Goal: Transaction & Acquisition: Book appointment/travel/reservation

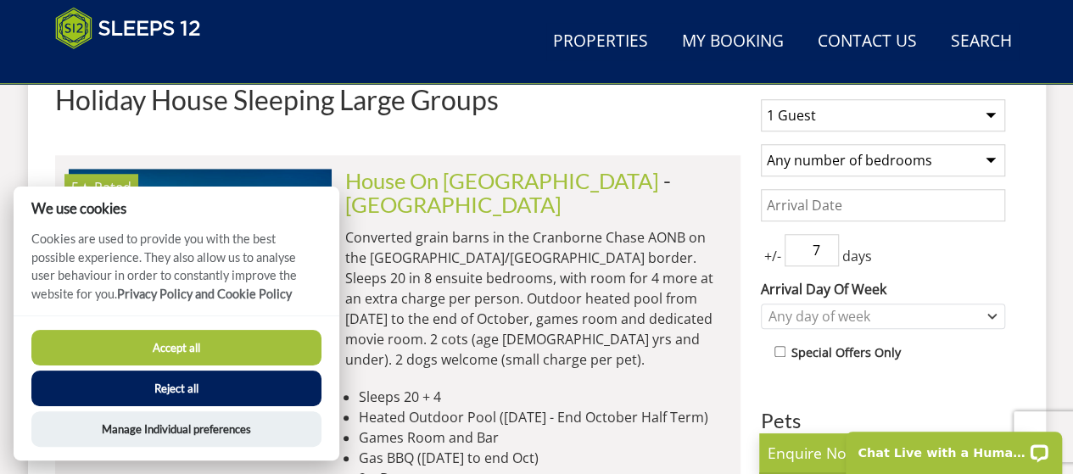
click at [226, 338] on button "Accept all" at bounding box center [176, 348] width 290 height 36
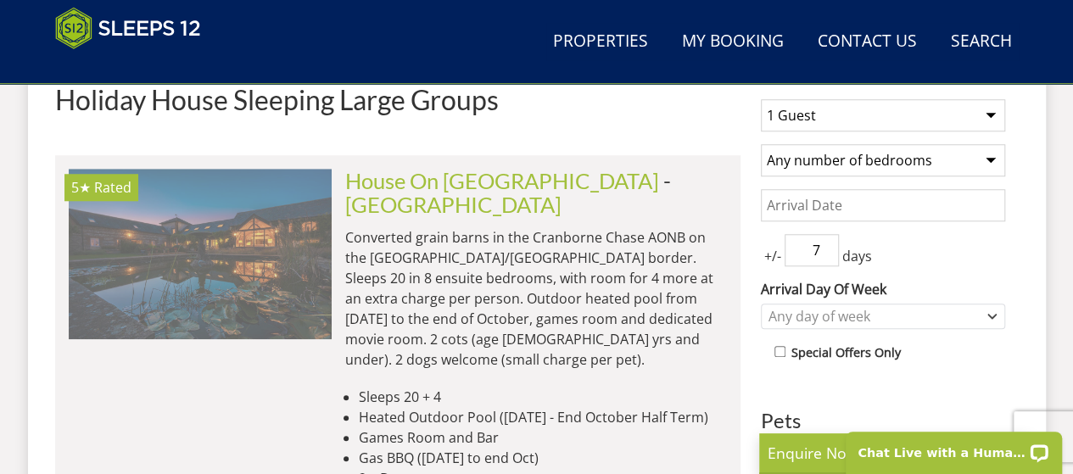
click at [195, 262] on img at bounding box center [200, 254] width 263 height 170
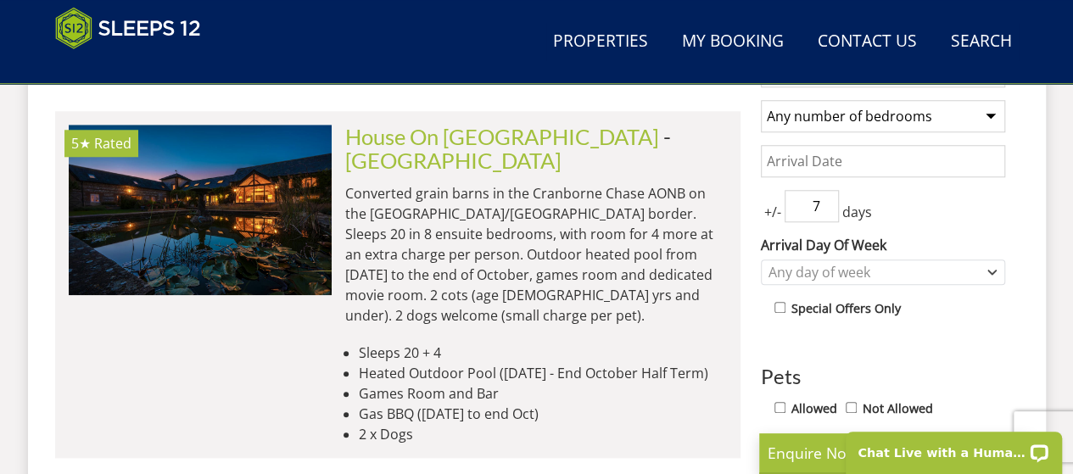
scroll to position [741, 0]
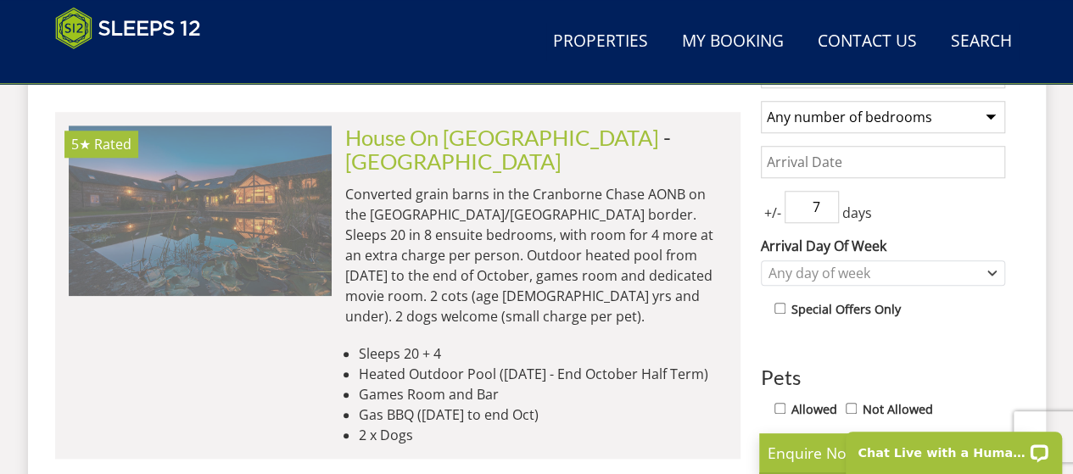
click at [192, 206] on img at bounding box center [200, 211] width 263 height 170
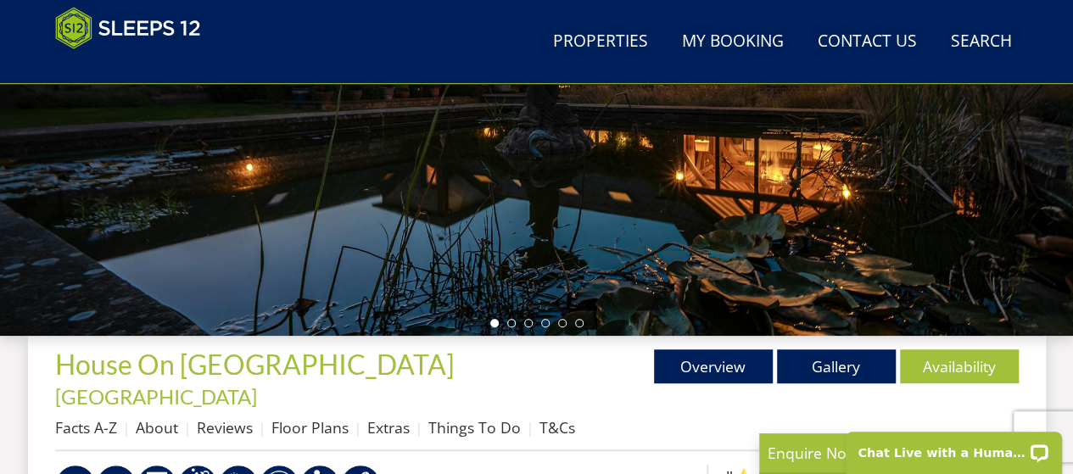
scroll to position [400, 0]
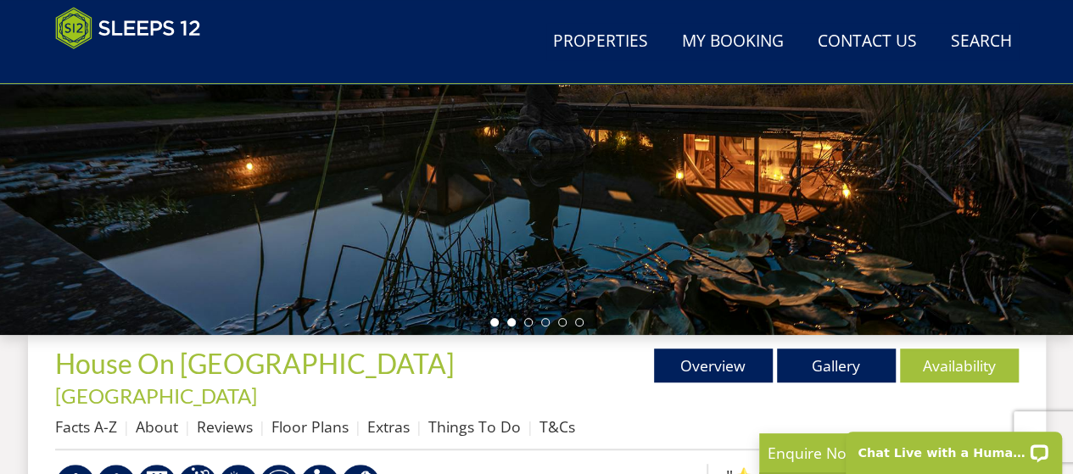
click at [511, 324] on li at bounding box center [511, 322] width 8 height 8
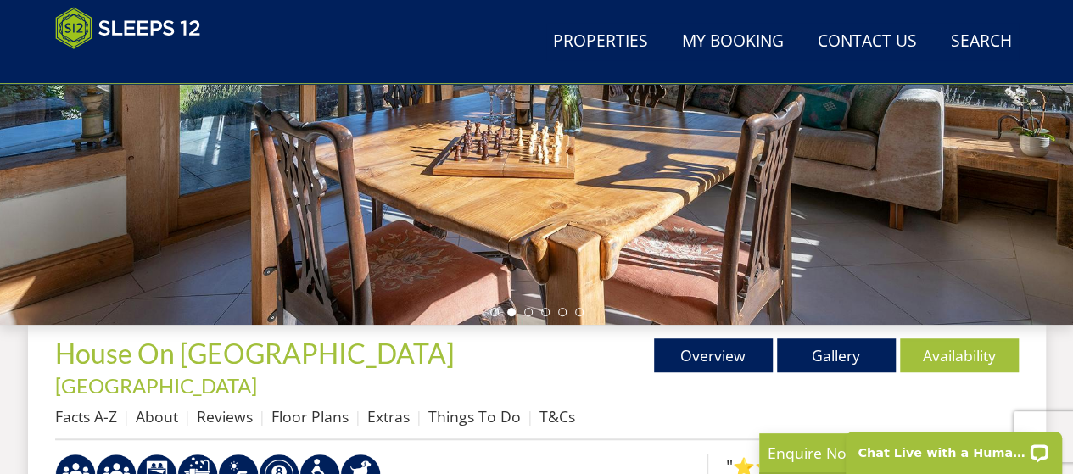
scroll to position [427, 0]
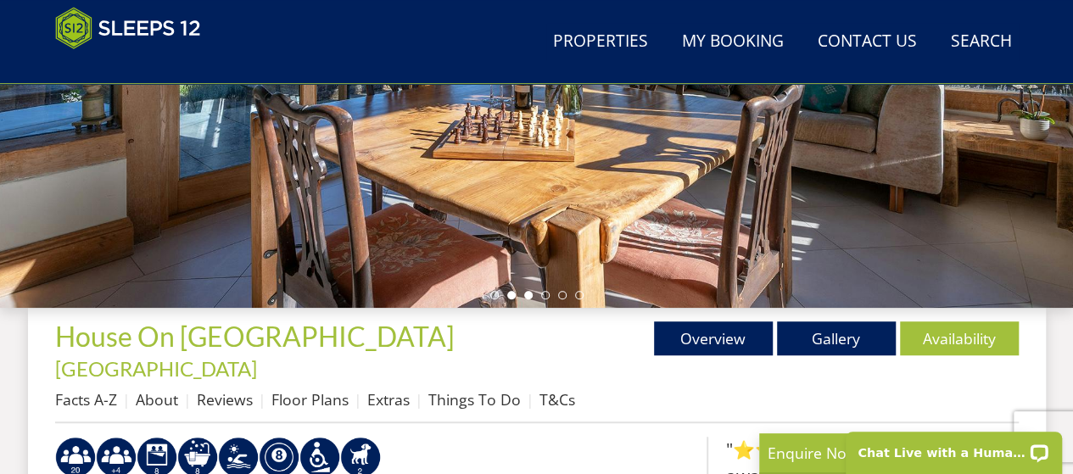
click at [529, 293] on li at bounding box center [528, 295] width 8 height 8
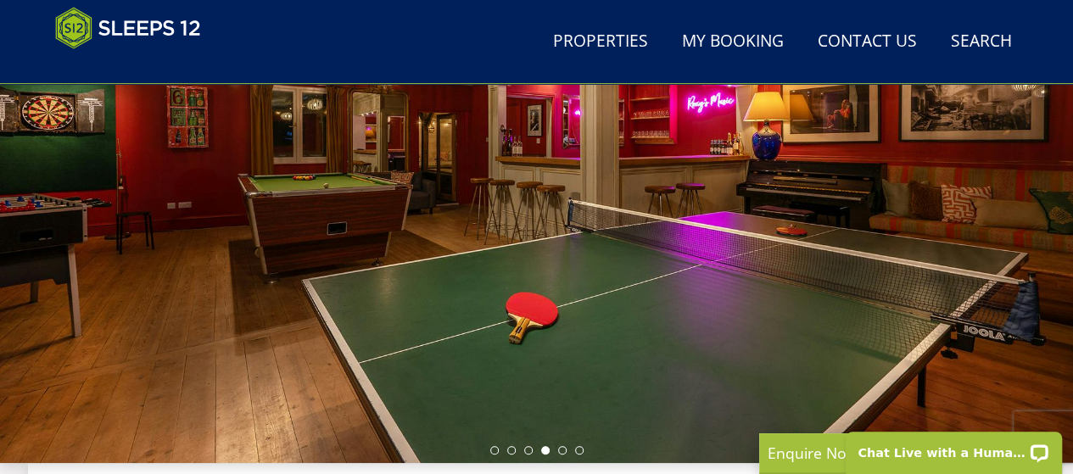
scroll to position [273, 0]
click at [561, 450] on li at bounding box center [562, 449] width 8 height 8
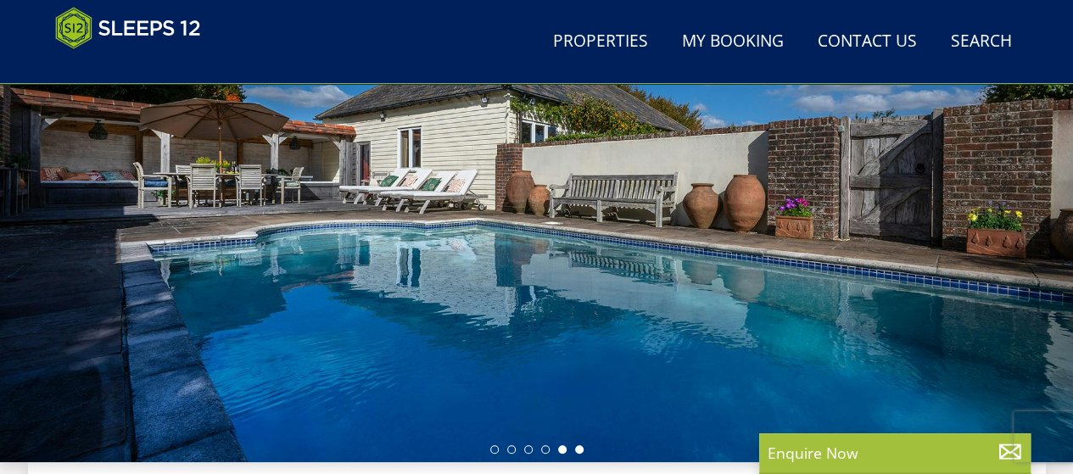
click at [577, 449] on li at bounding box center [579, 449] width 8 height 8
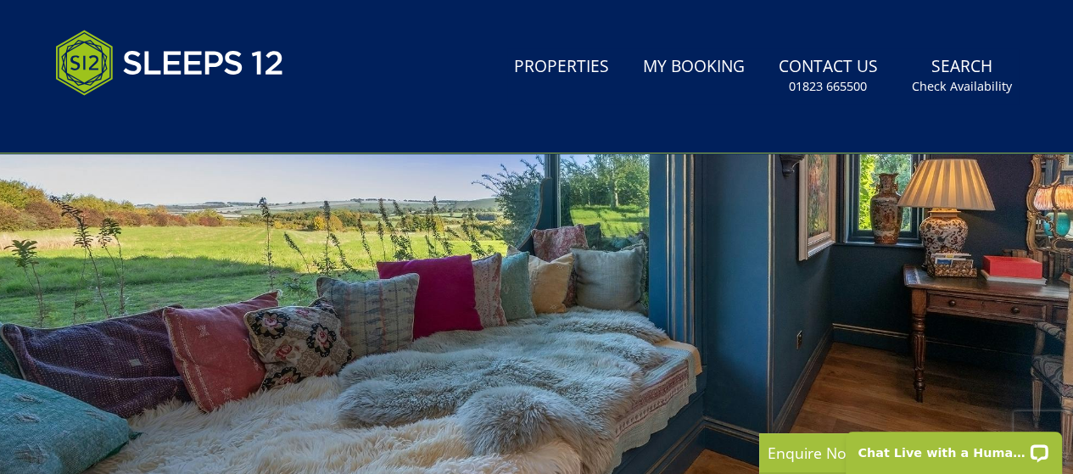
scroll to position [0, 0]
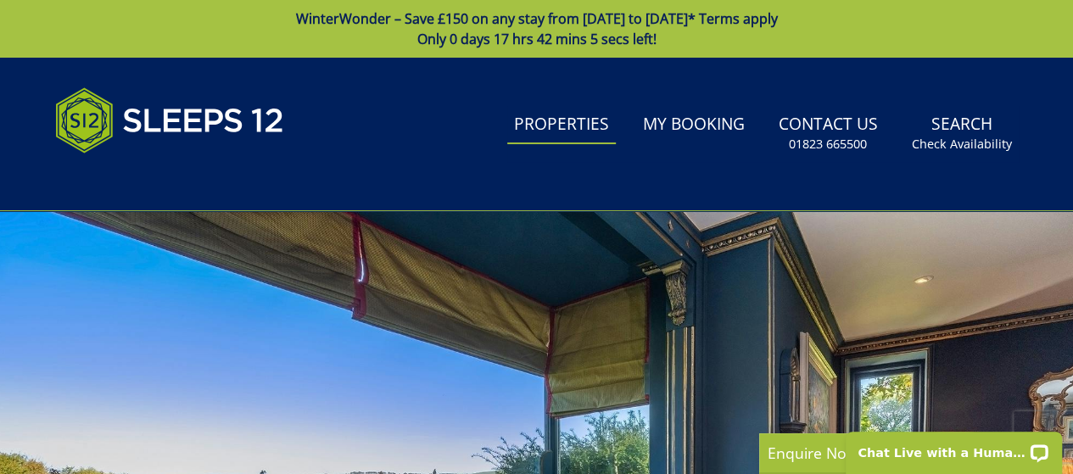
click at [554, 121] on link "Properties" at bounding box center [561, 125] width 109 height 38
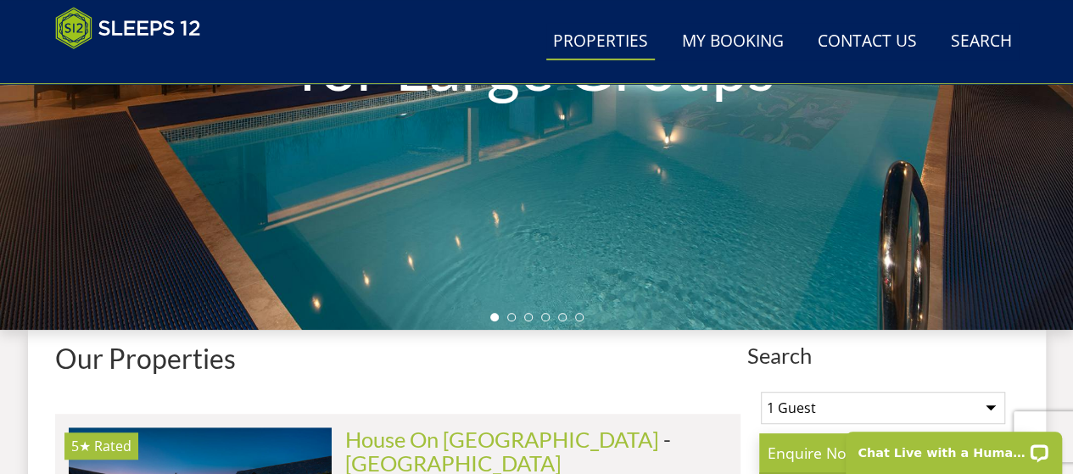
scroll to position [390, 0]
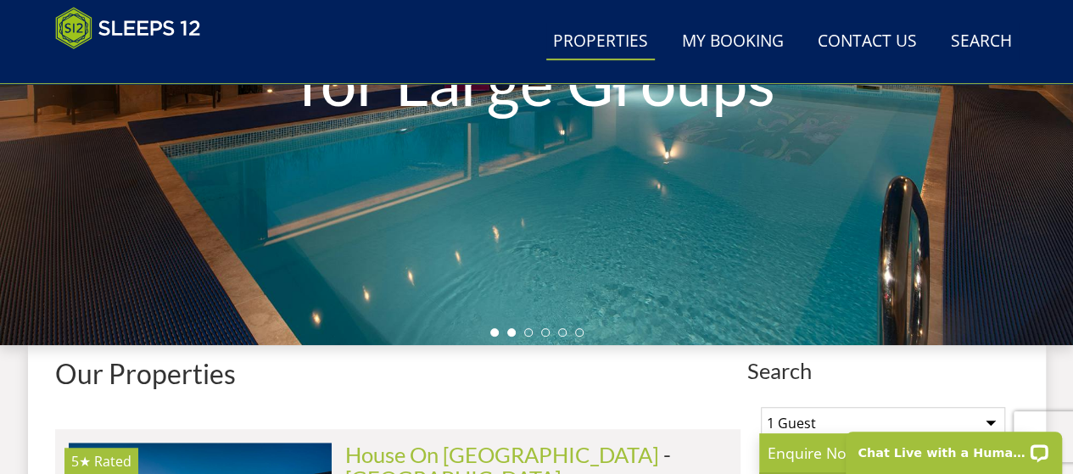
click at [513, 332] on li at bounding box center [511, 332] width 8 height 8
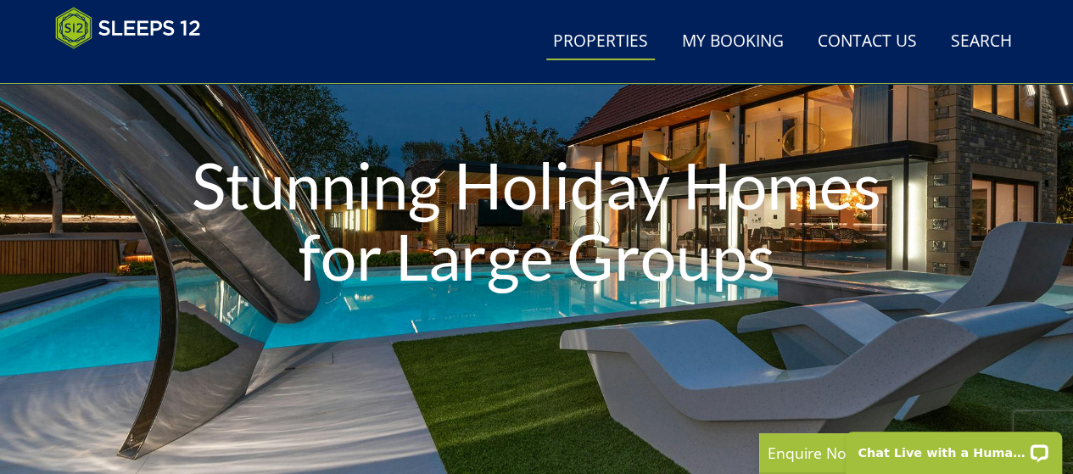
scroll to position [409, 0]
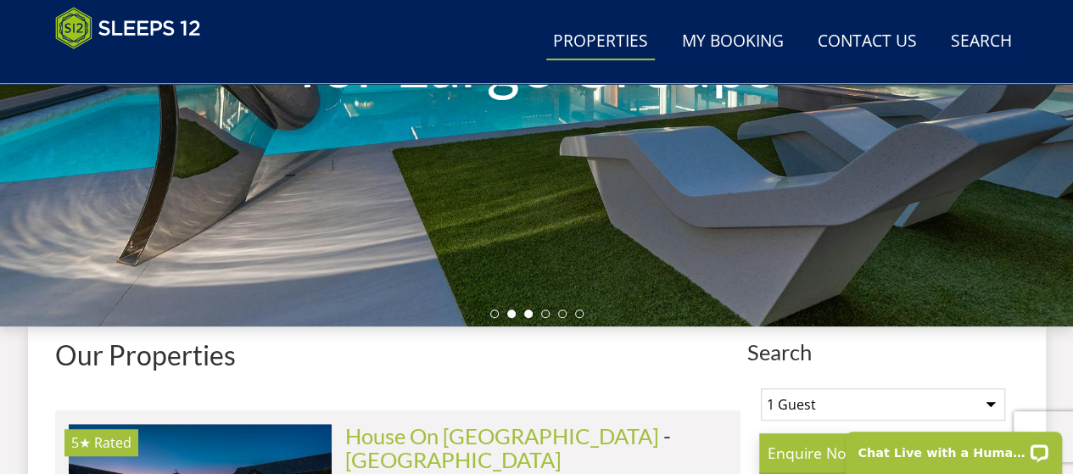
click at [528, 311] on li at bounding box center [528, 314] width 8 height 8
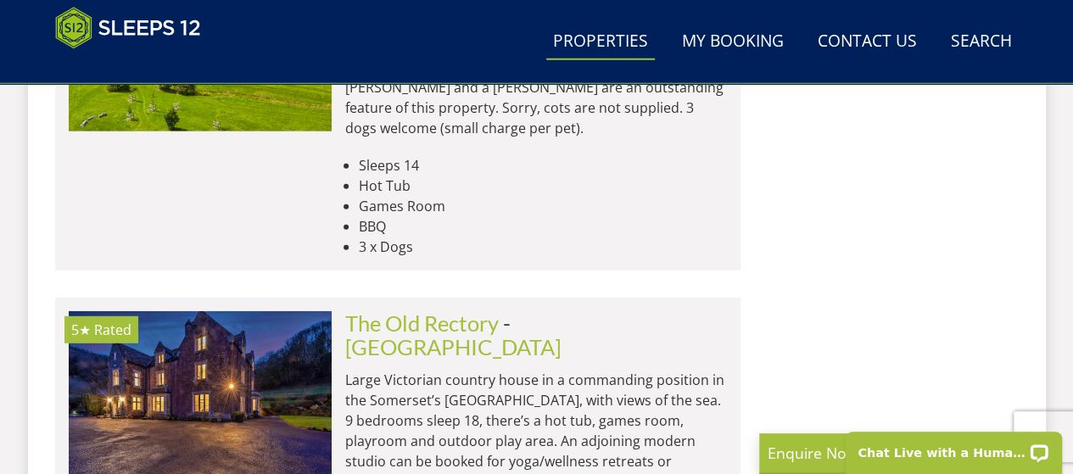
scroll to position [2331, 0]
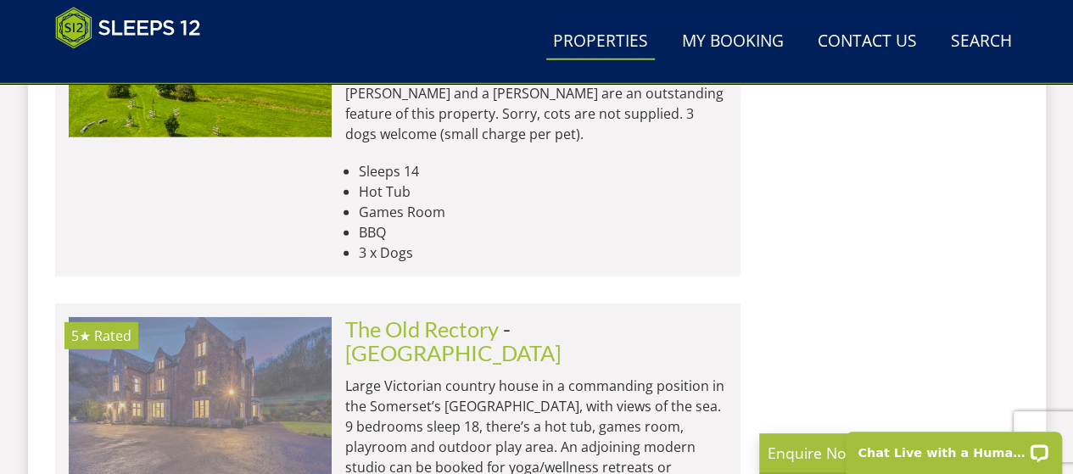
click at [258, 317] on img at bounding box center [200, 402] width 263 height 170
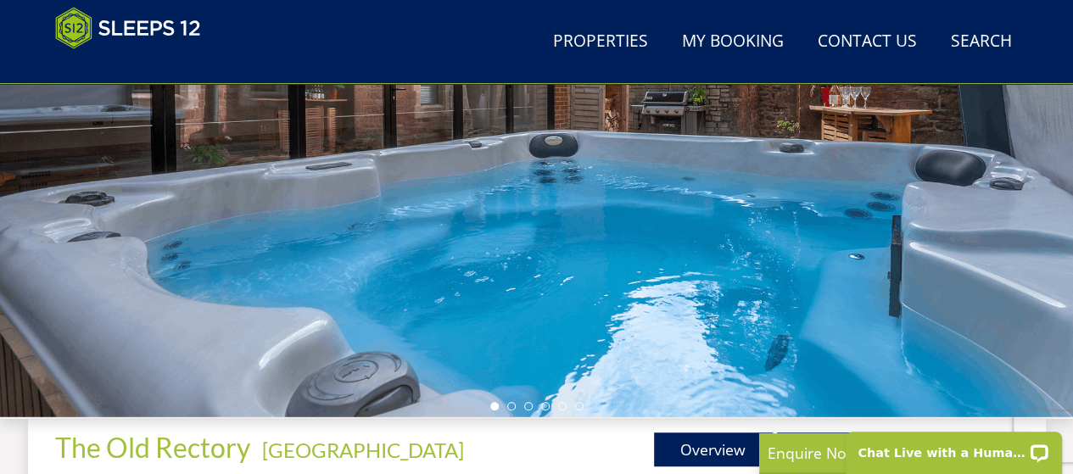
scroll to position [349, 0]
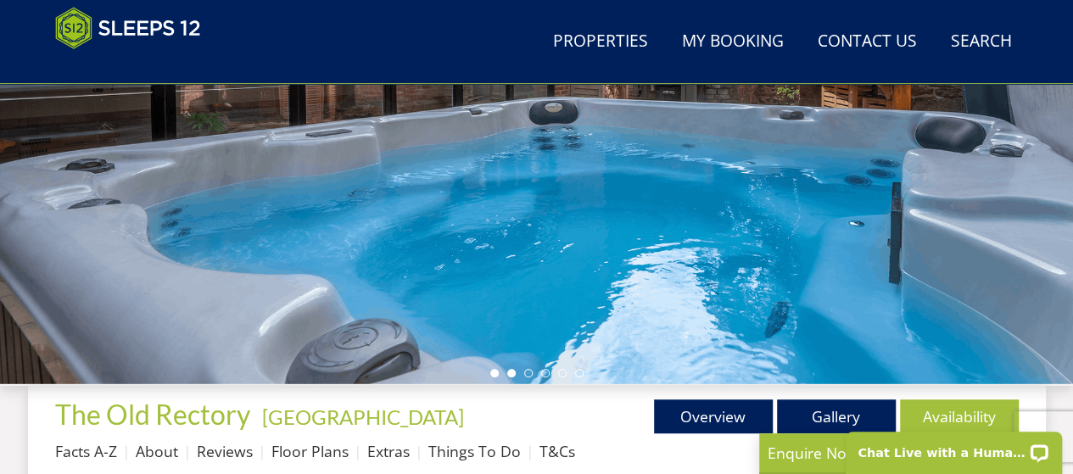
click at [511, 371] on li at bounding box center [511, 373] width 8 height 8
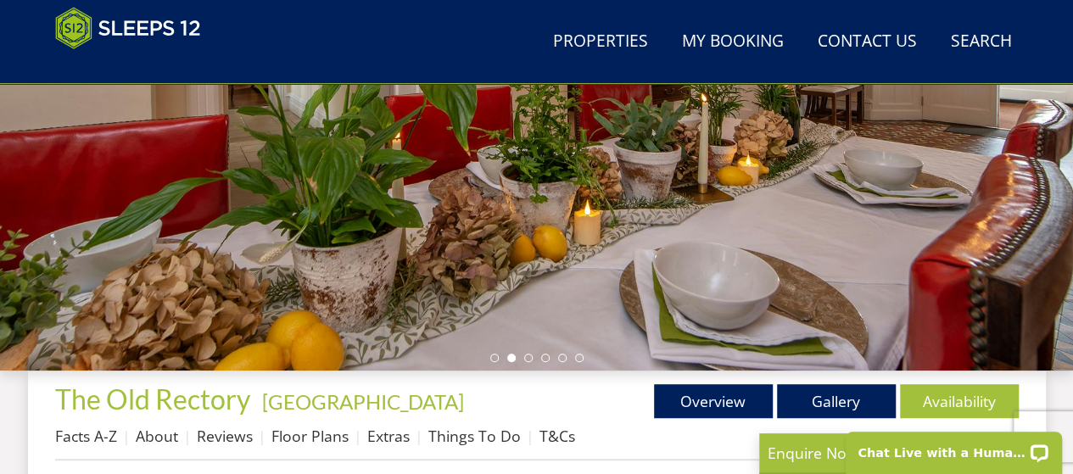
scroll to position [366, 0]
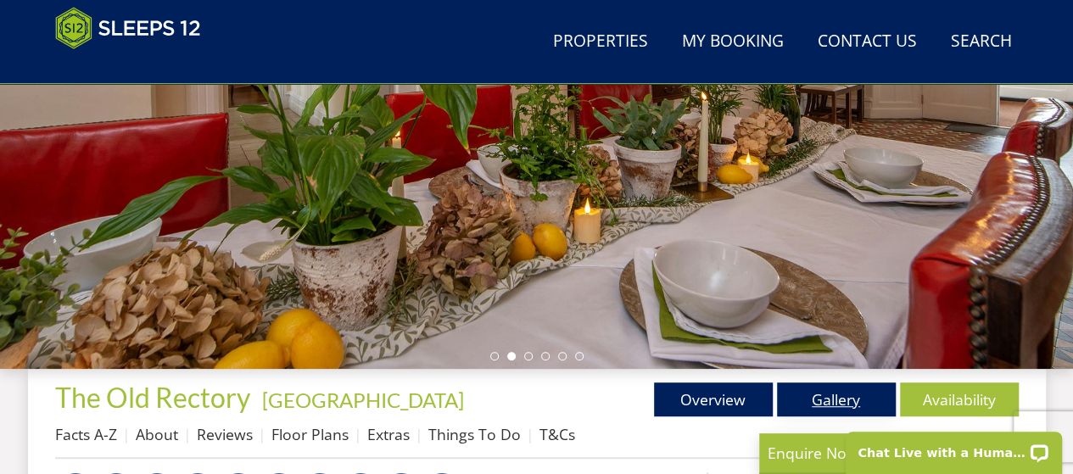
click at [831, 394] on link "Gallery" at bounding box center [836, 399] width 119 height 34
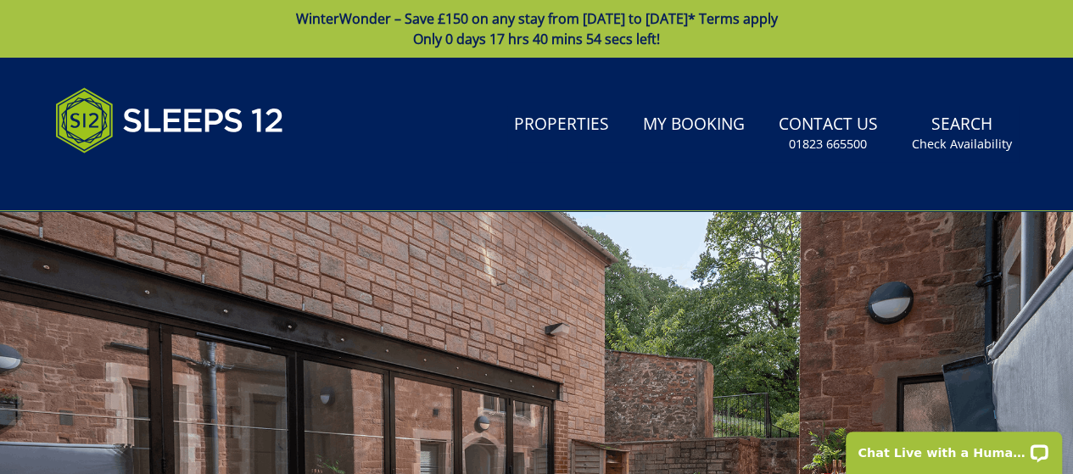
scroll to position [36, 0]
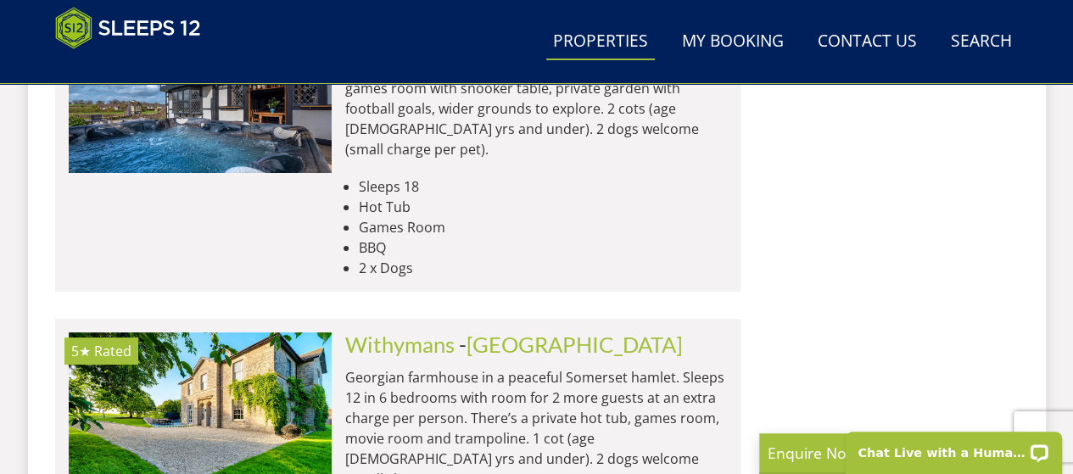
scroll to position [3124, 0]
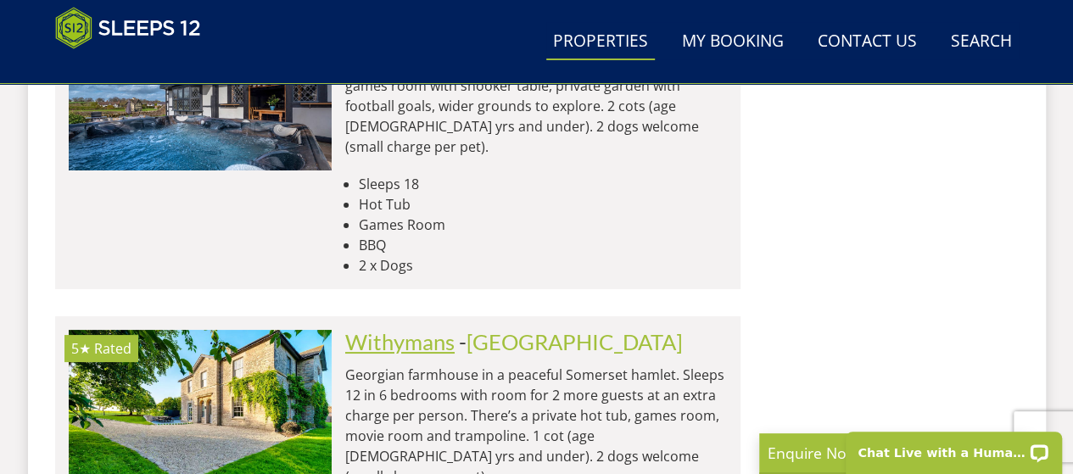
click at [385, 329] on link "Withymans" at bounding box center [399, 341] width 109 height 25
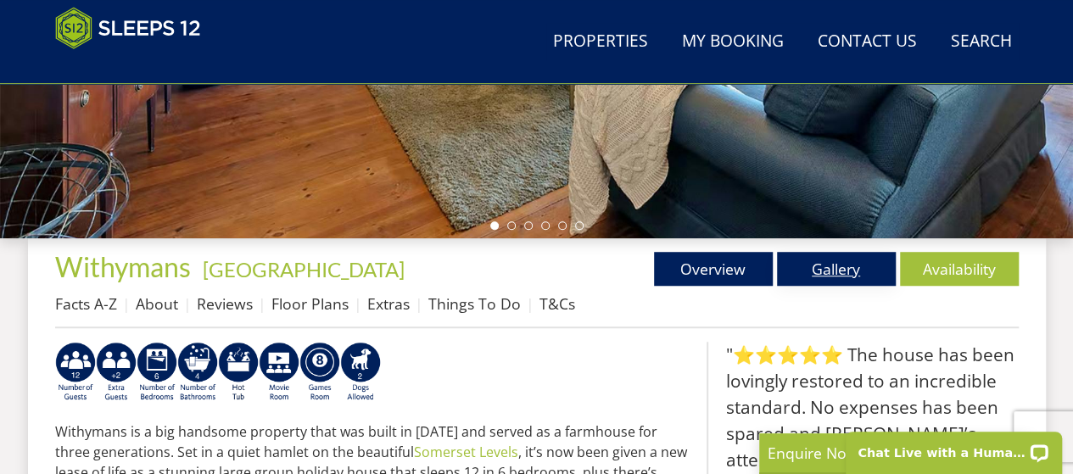
click at [823, 271] on link "Gallery" at bounding box center [836, 269] width 119 height 34
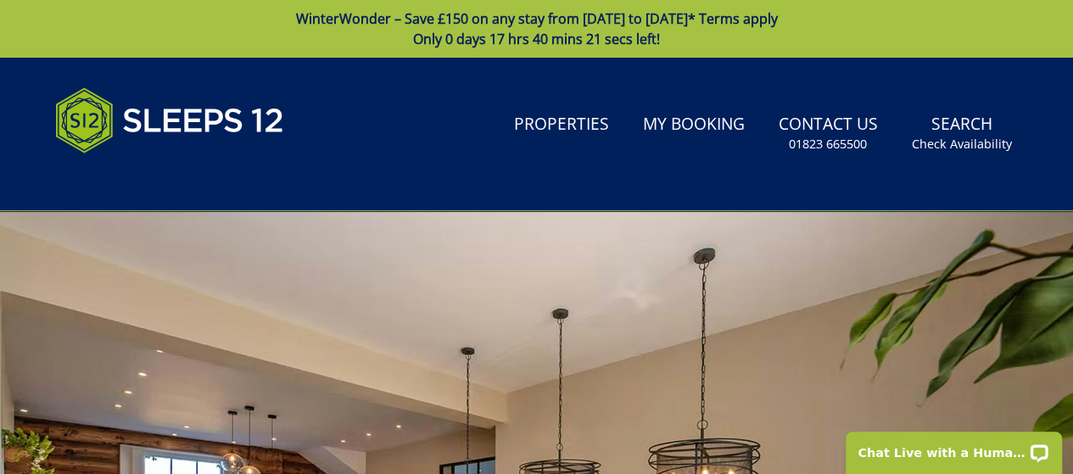
scroll to position [497, 0]
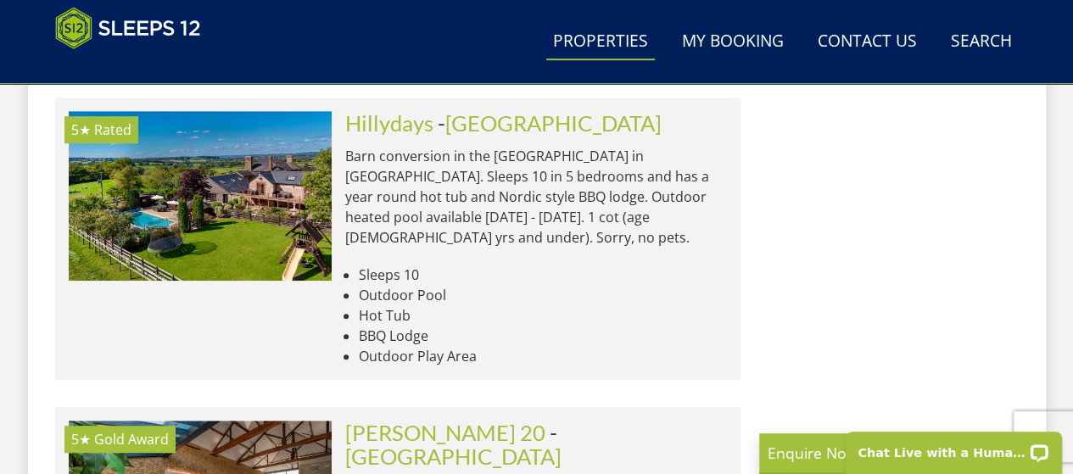
scroll to position [3674, 0]
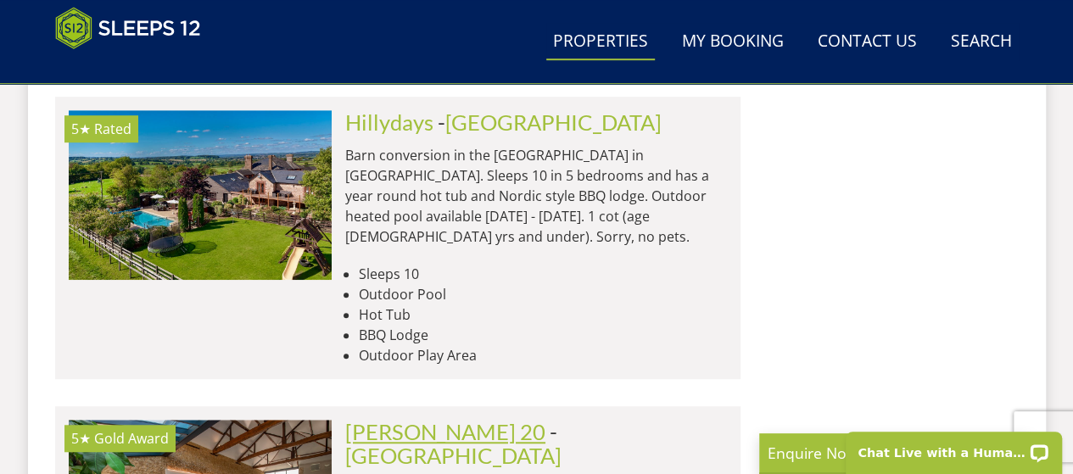
click at [425, 419] on link "[PERSON_NAME] 20" at bounding box center [445, 431] width 200 height 25
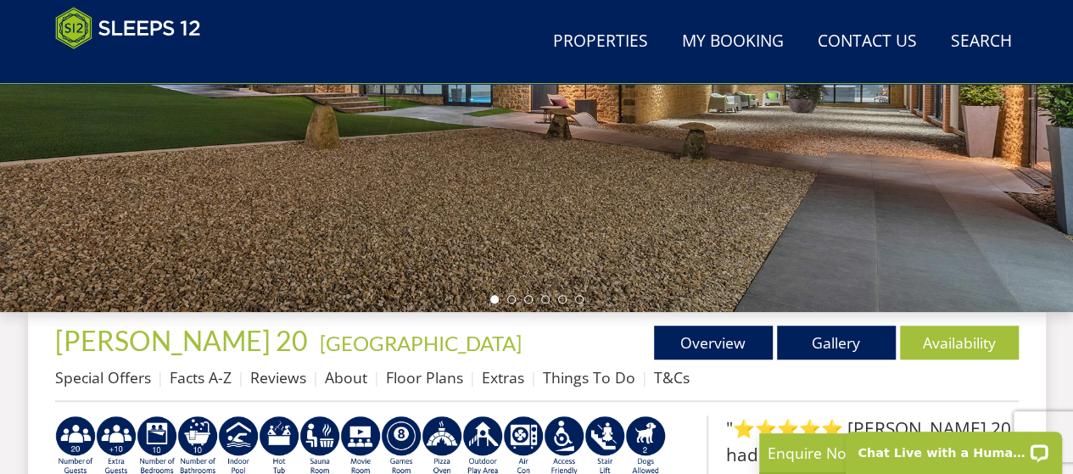
scroll to position [429, 0]
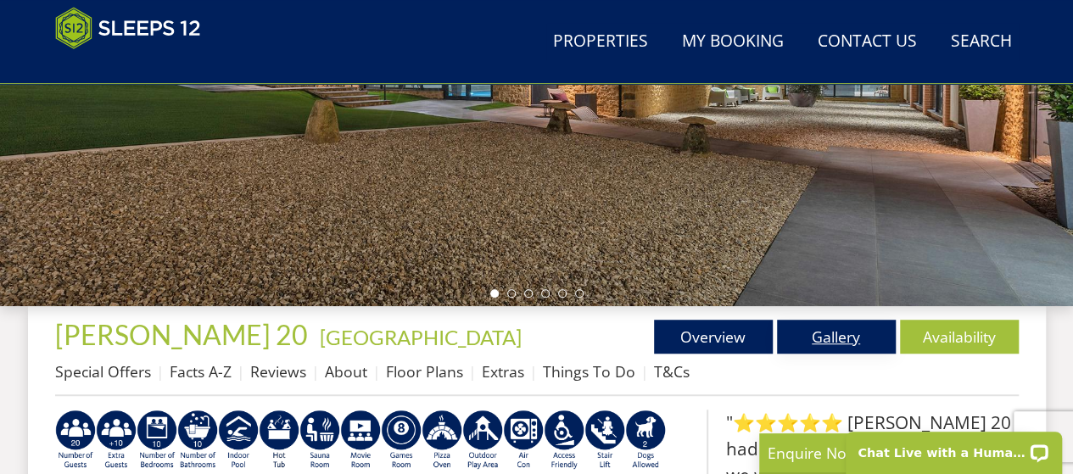
click at [829, 332] on link "Gallery" at bounding box center [836, 337] width 119 height 34
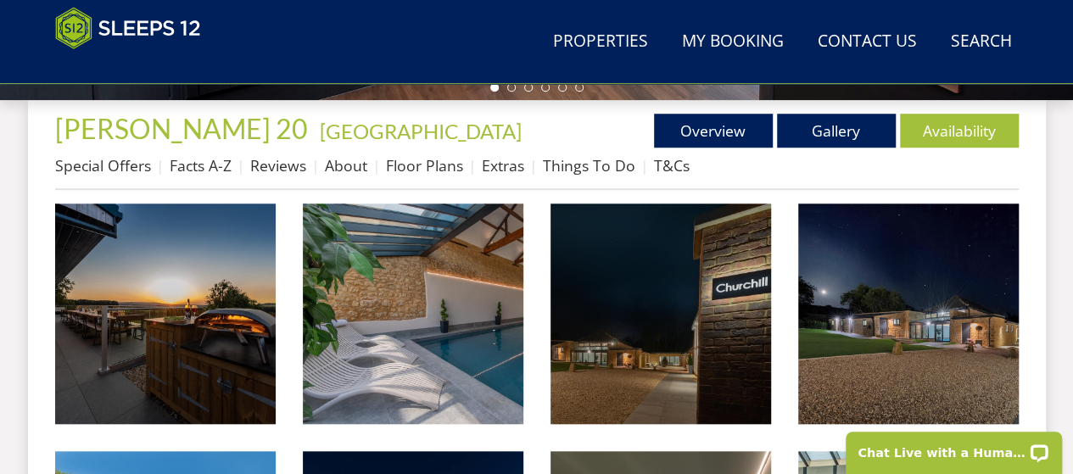
scroll to position [647, 0]
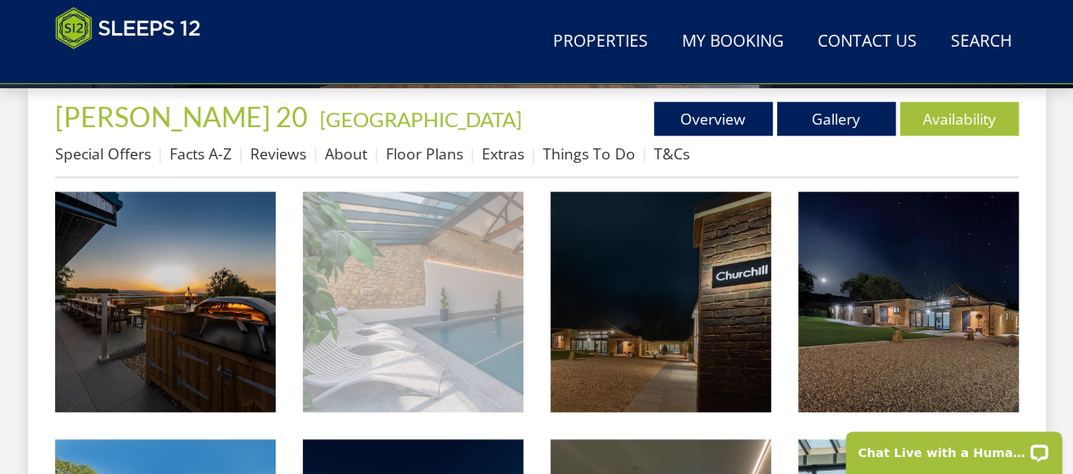
click at [449, 287] on img at bounding box center [413, 302] width 220 height 220
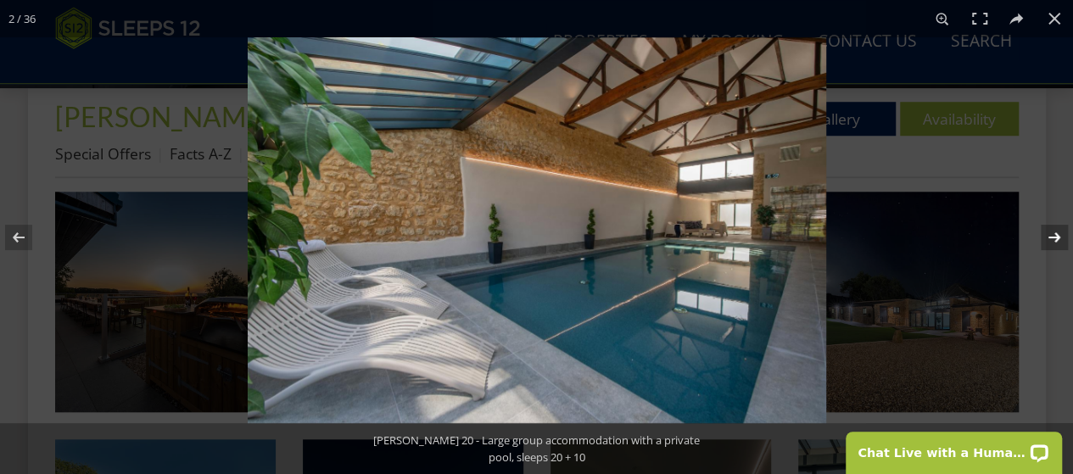
click at [1059, 237] on button at bounding box center [1042, 237] width 59 height 85
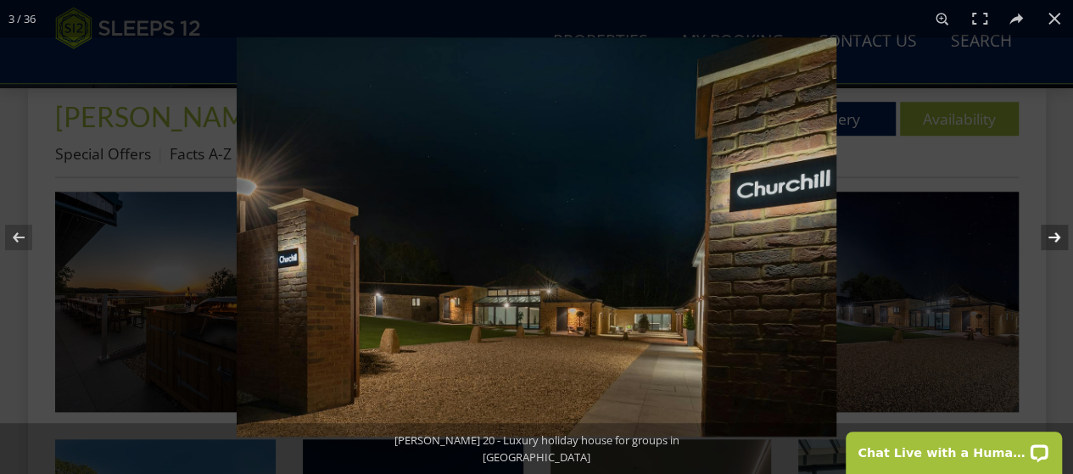
click at [1059, 237] on button at bounding box center [1042, 237] width 59 height 85
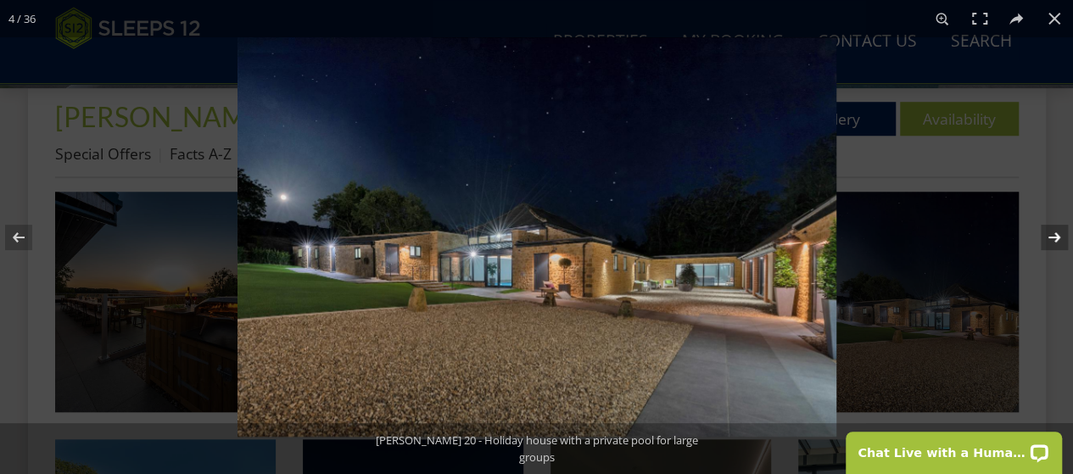
click at [1059, 237] on button at bounding box center [1042, 237] width 59 height 85
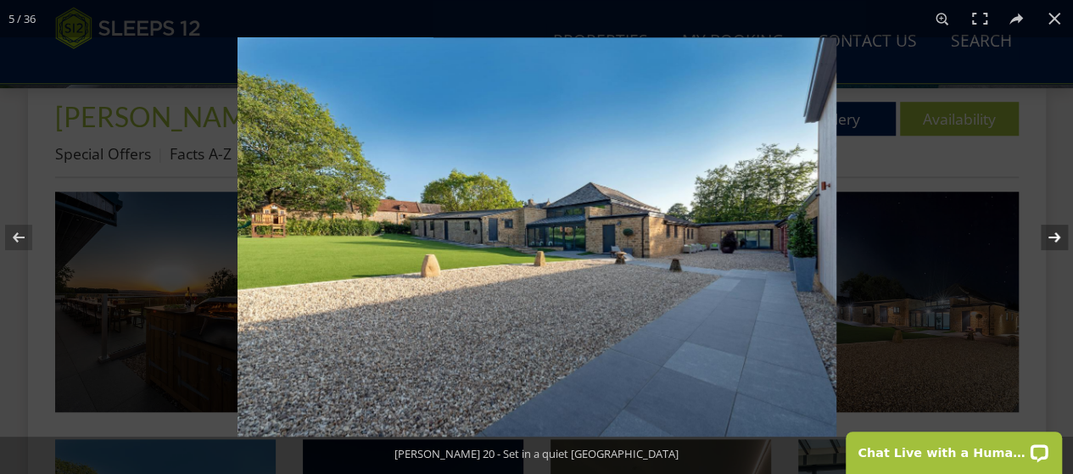
click at [1059, 237] on button at bounding box center [1042, 237] width 59 height 85
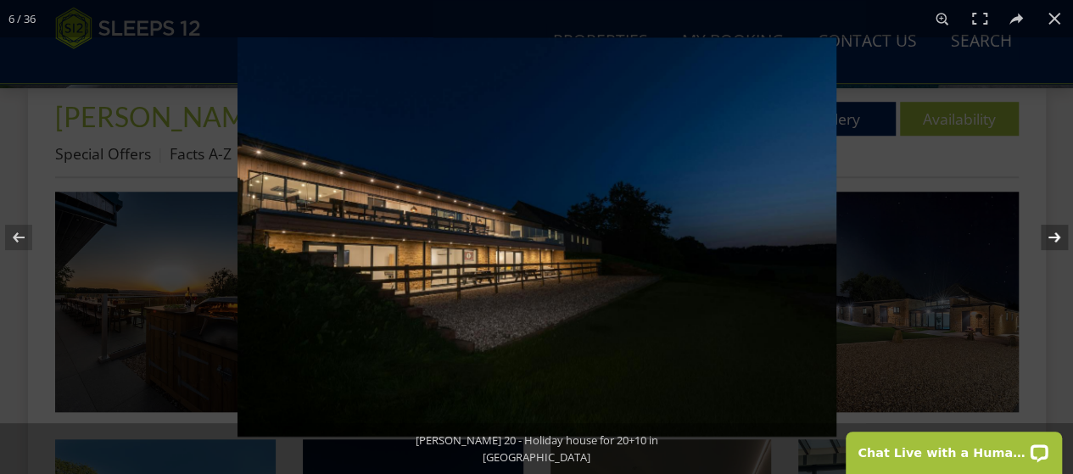
click at [1059, 237] on button at bounding box center [1042, 237] width 59 height 85
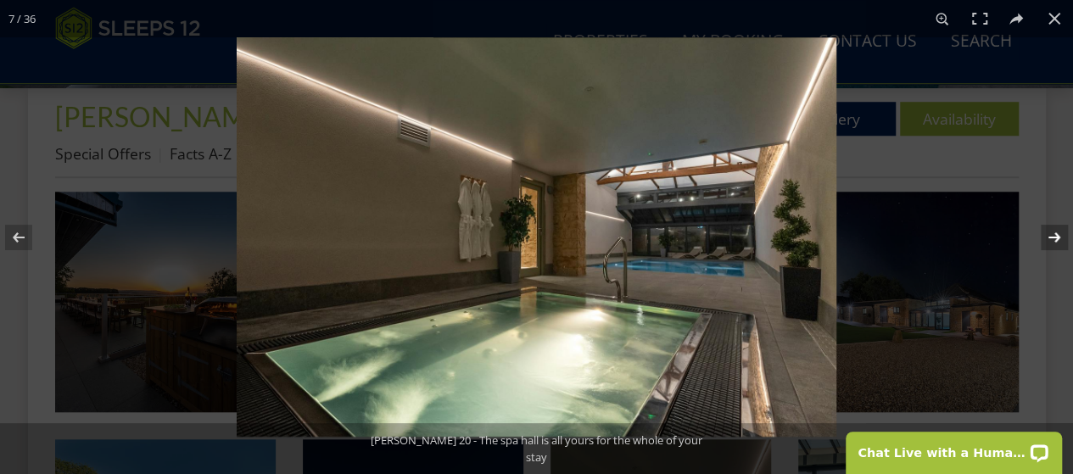
click at [1059, 237] on button at bounding box center [1042, 237] width 59 height 85
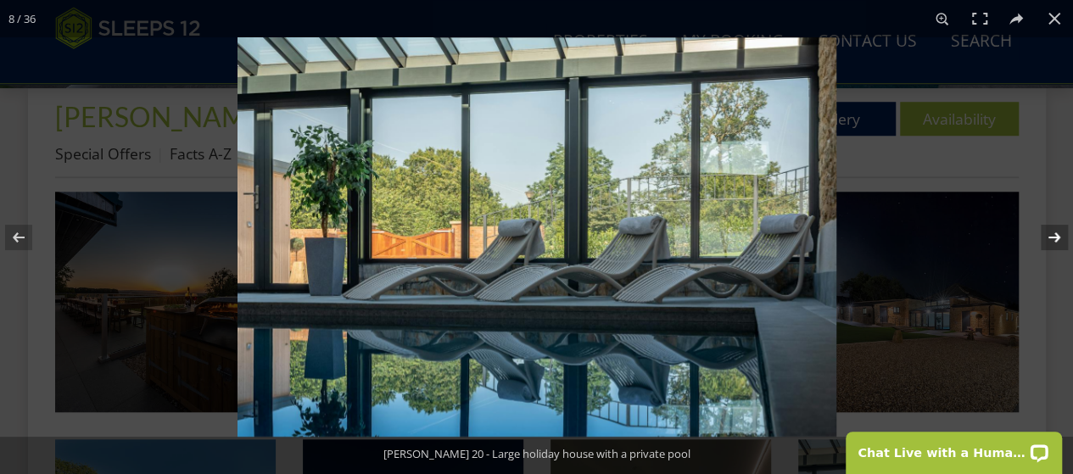
click at [1059, 237] on button at bounding box center [1042, 237] width 59 height 85
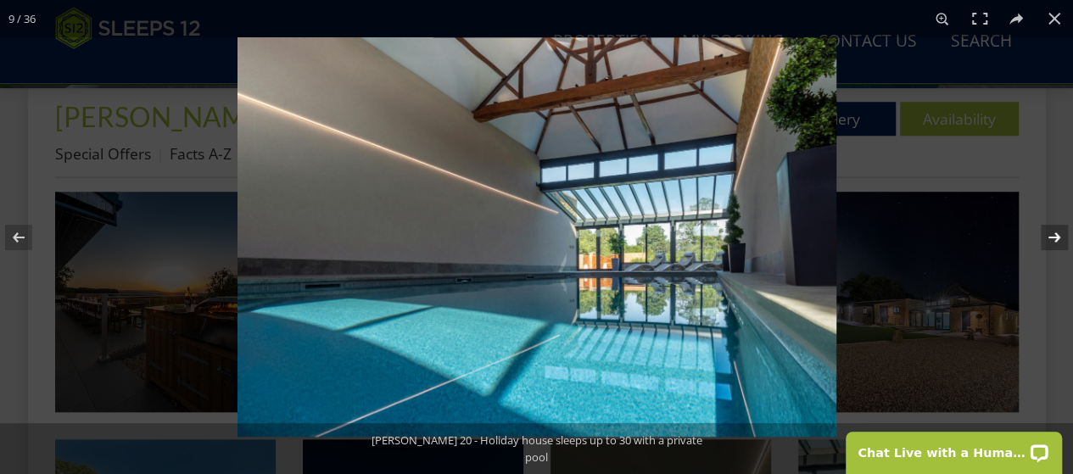
click at [1059, 237] on button at bounding box center [1042, 237] width 59 height 85
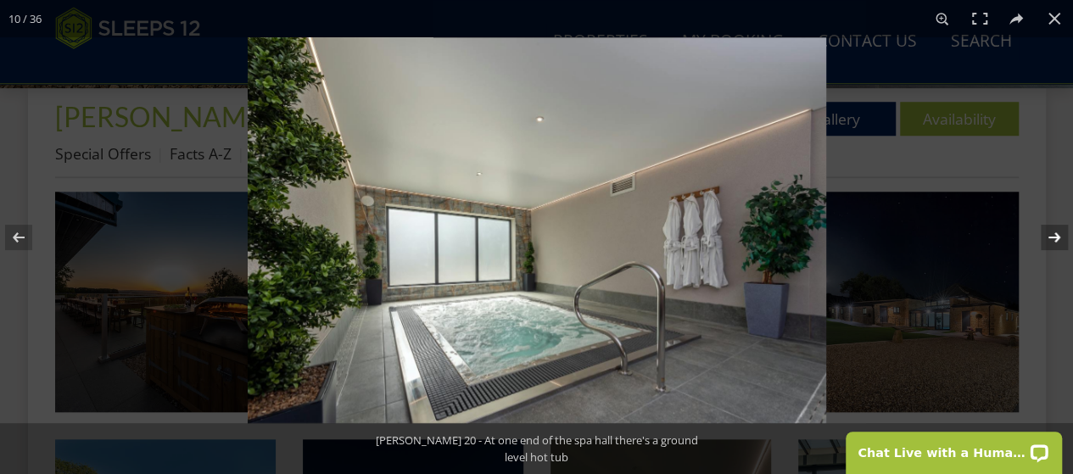
click at [1059, 237] on button at bounding box center [1042, 237] width 59 height 85
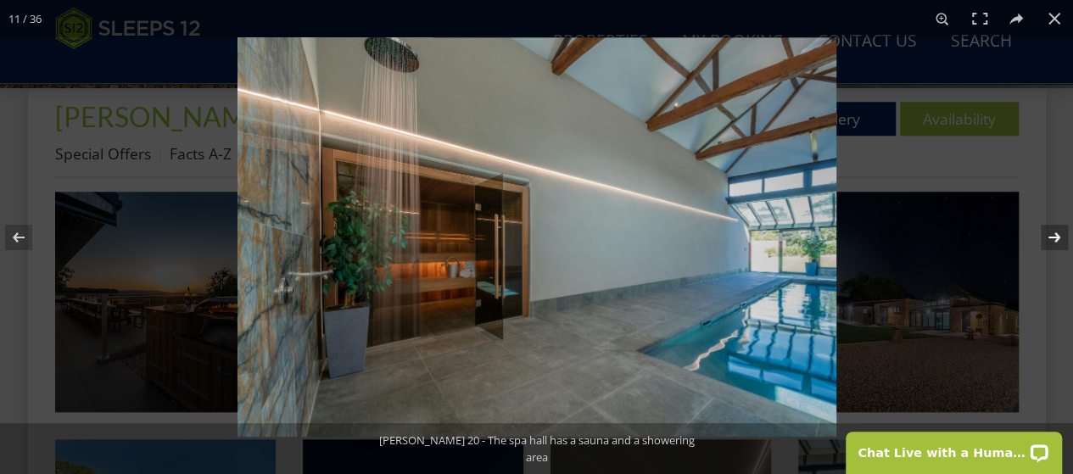
click at [1059, 237] on button at bounding box center [1042, 237] width 59 height 85
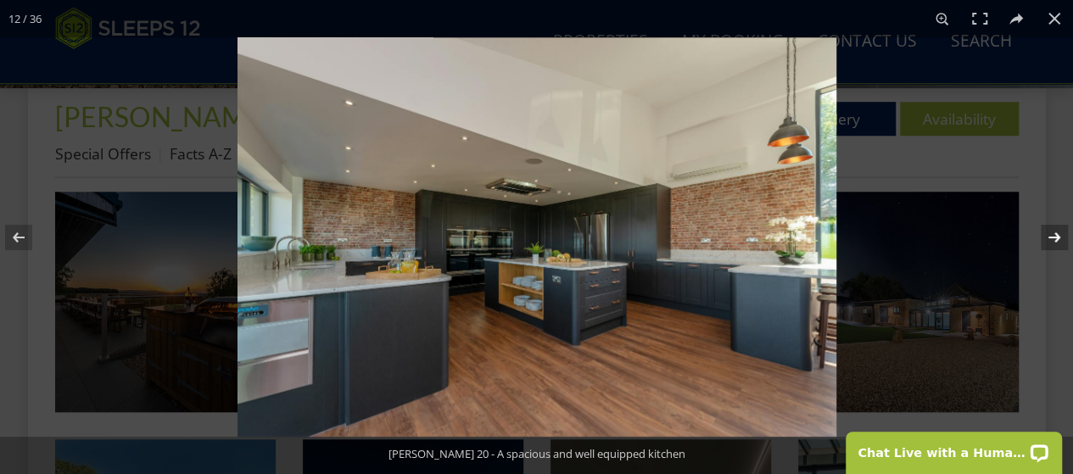
click at [1059, 237] on button at bounding box center [1042, 237] width 59 height 85
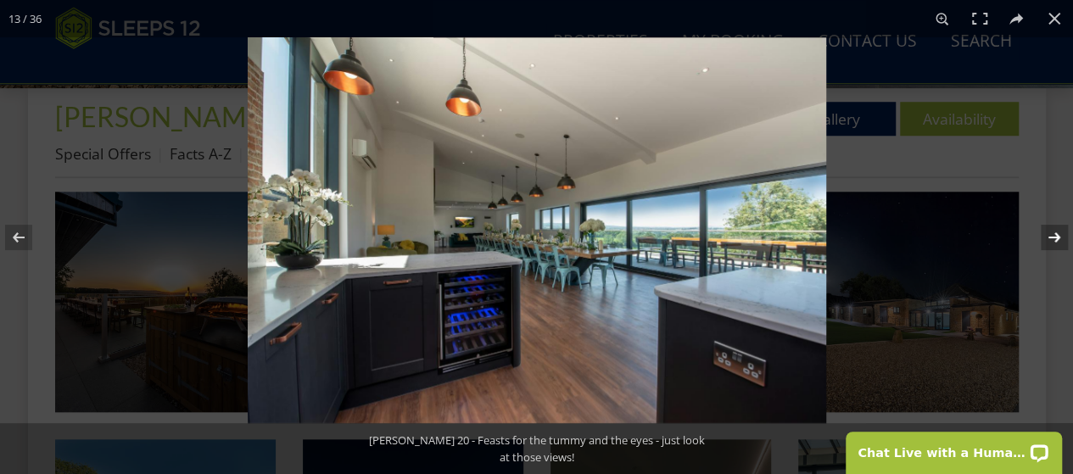
click at [1059, 237] on button at bounding box center [1042, 237] width 59 height 85
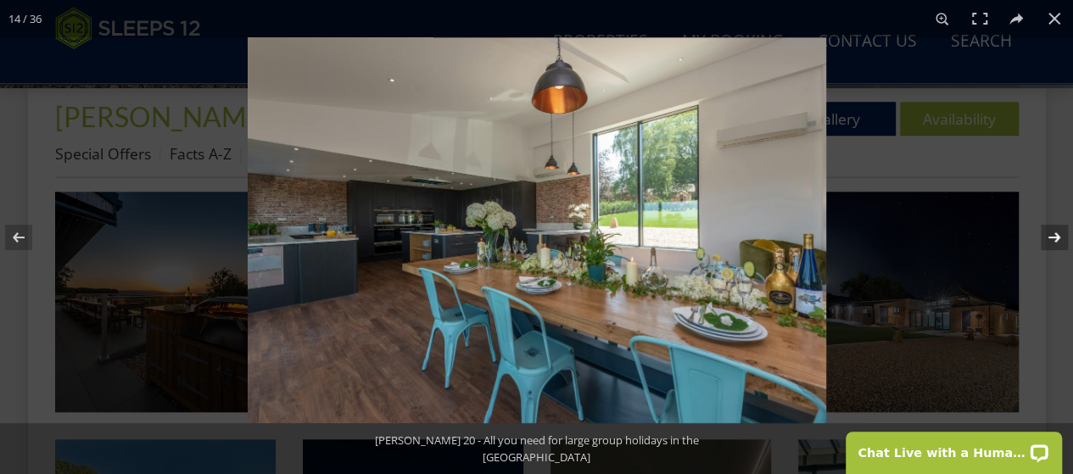
click at [1059, 237] on button at bounding box center [1042, 237] width 59 height 85
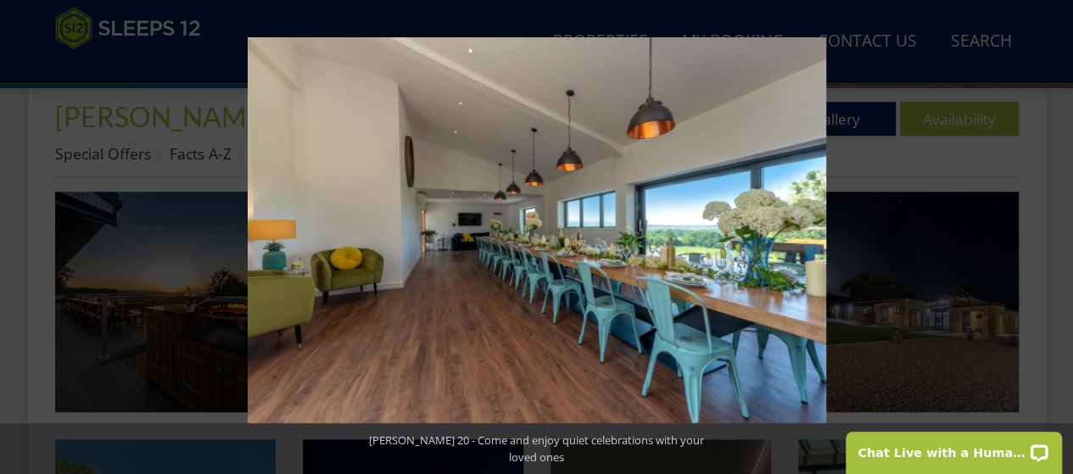
click at [1059, 237] on button at bounding box center [1042, 237] width 59 height 85
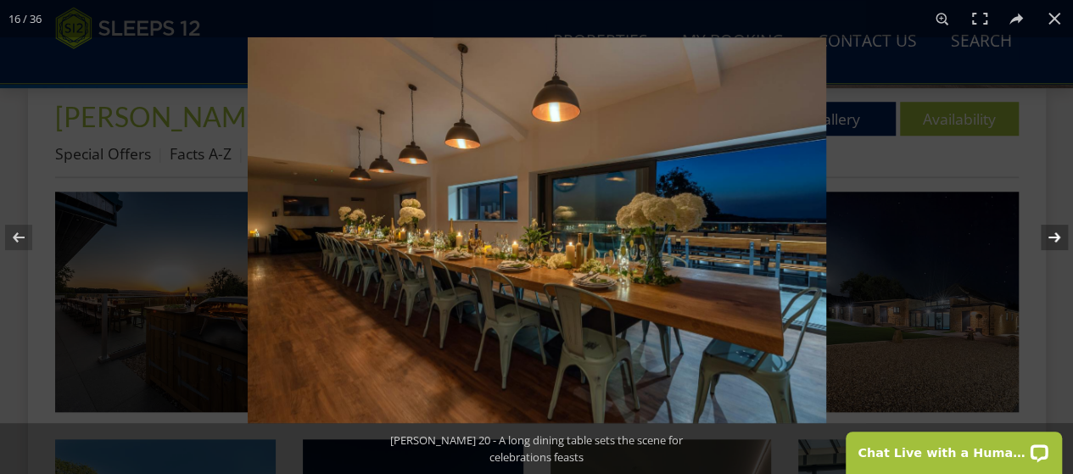
click at [1050, 237] on button at bounding box center [1042, 237] width 59 height 85
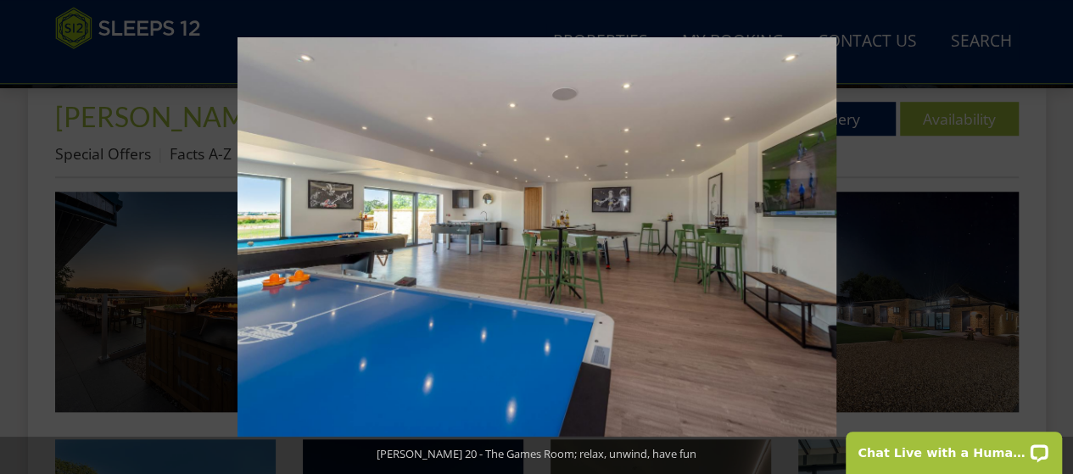
click at [1050, 237] on button at bounding box center [1042, 237] width 59 height 85
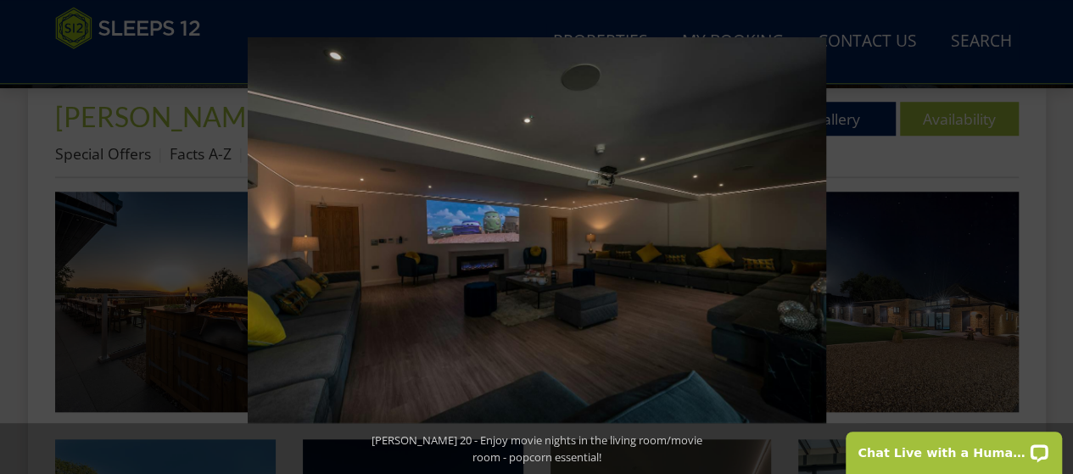
click at [1050, 237] on button at bounding box center [1042, 237] width 59 height 85
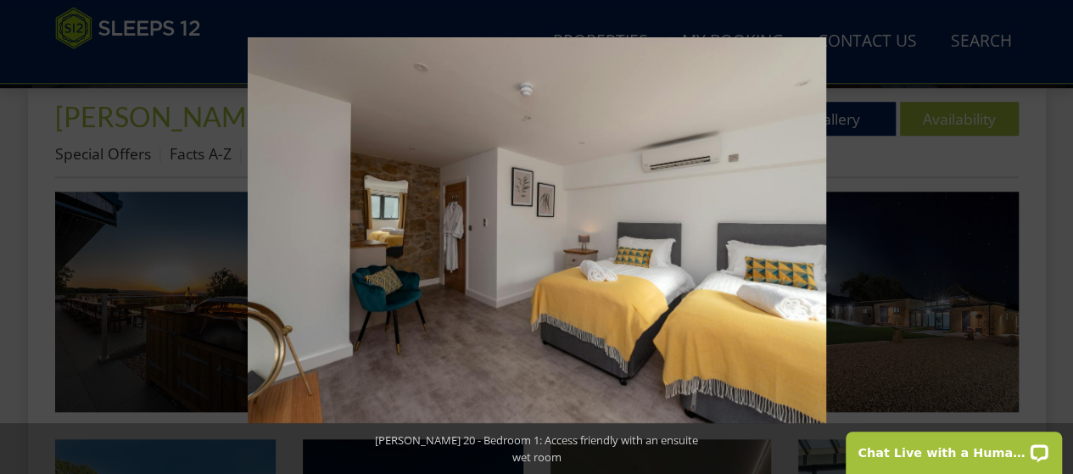
click at [1050, 237] on button at bounding box center [1042, 237] width 59 height 85
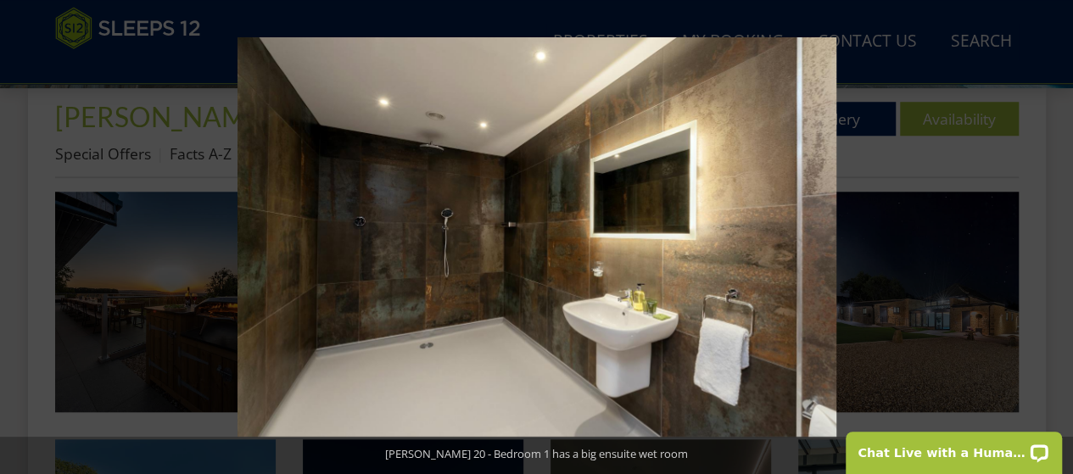
click at [1050, 237] on button at bounding box center [1042, 237] width 59 height 85
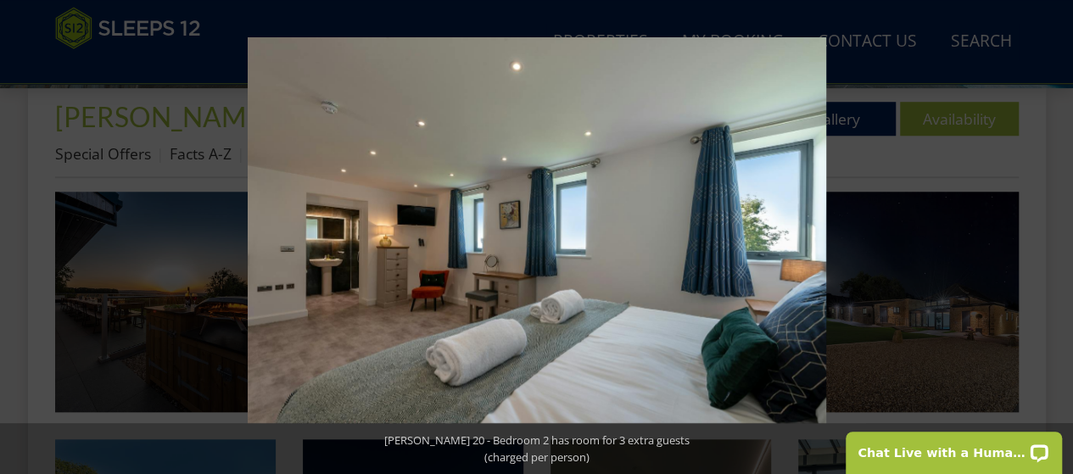
click at [1050, 237] on button at bounding box center [1042, 237] width 59 height 85
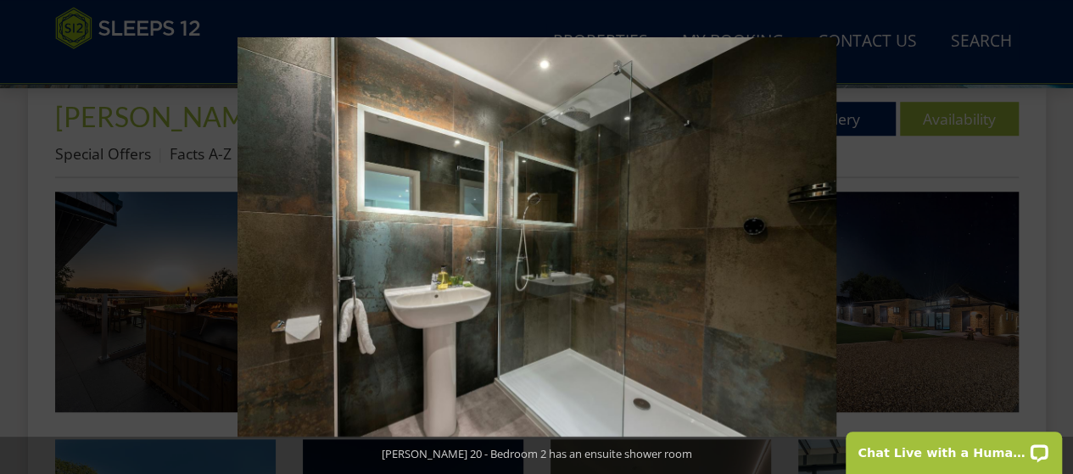
click at [1050, 237] on button at bounding box center [1042, 237] width 59 height 85
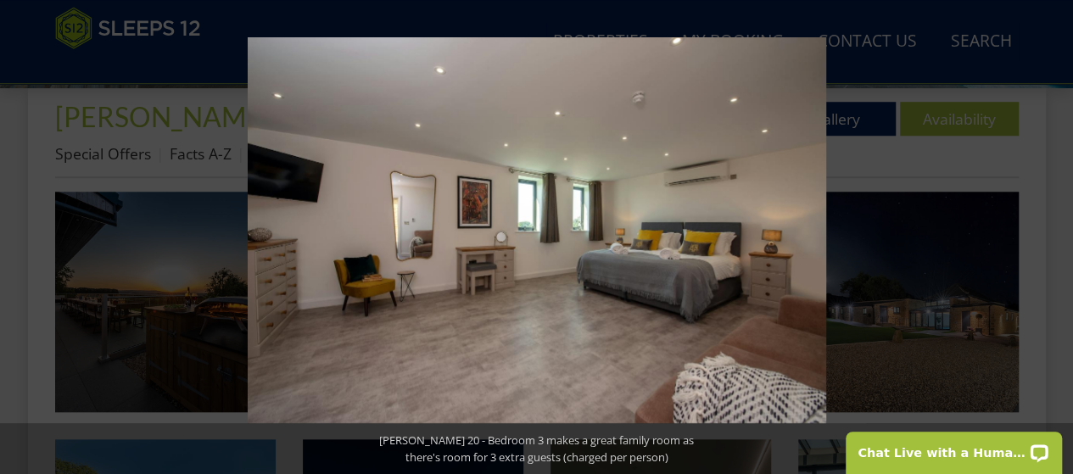
click at [1050, 237] on button at bounding box center [1042, 237] width 59 height 85
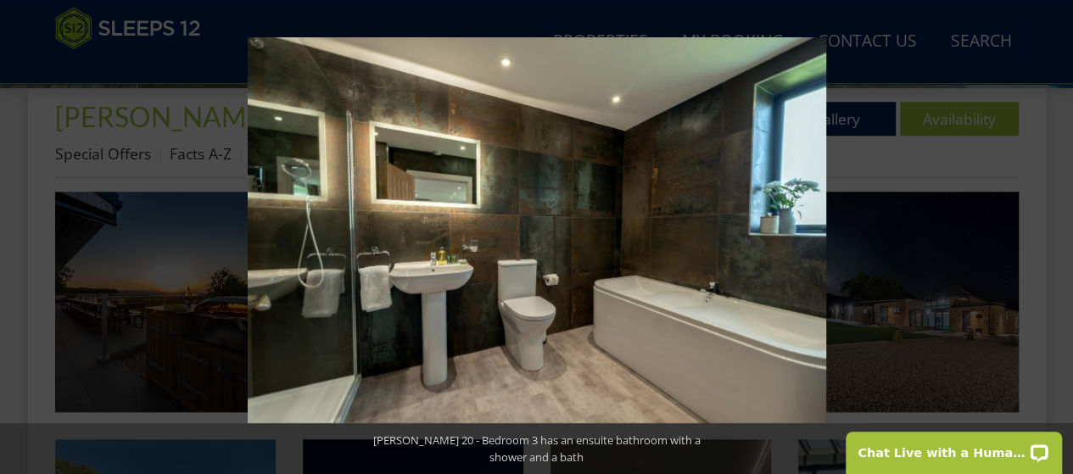
click at [1050, 237] on button at bounding box center [1042, 237] width 59 height 85
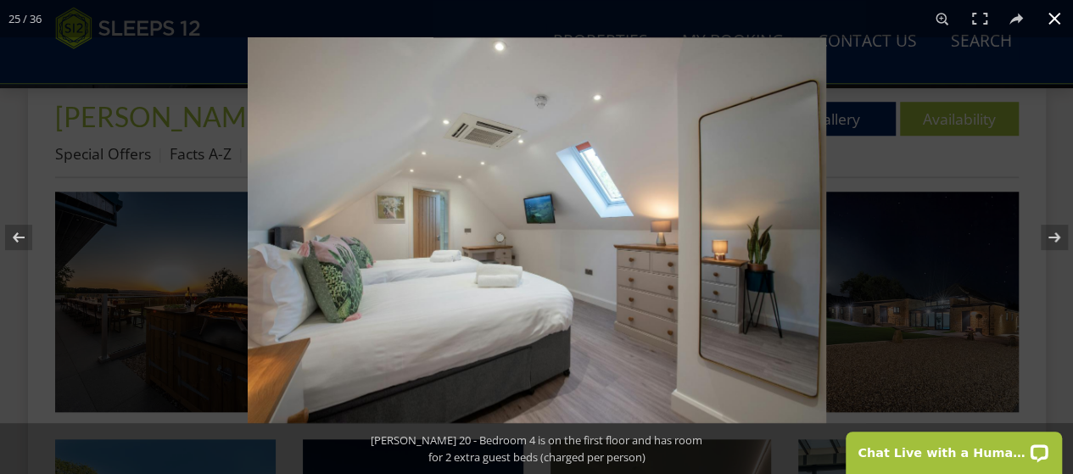
click at [1048, 14] on button at bounding box center [1053, 18] width 37 height 37
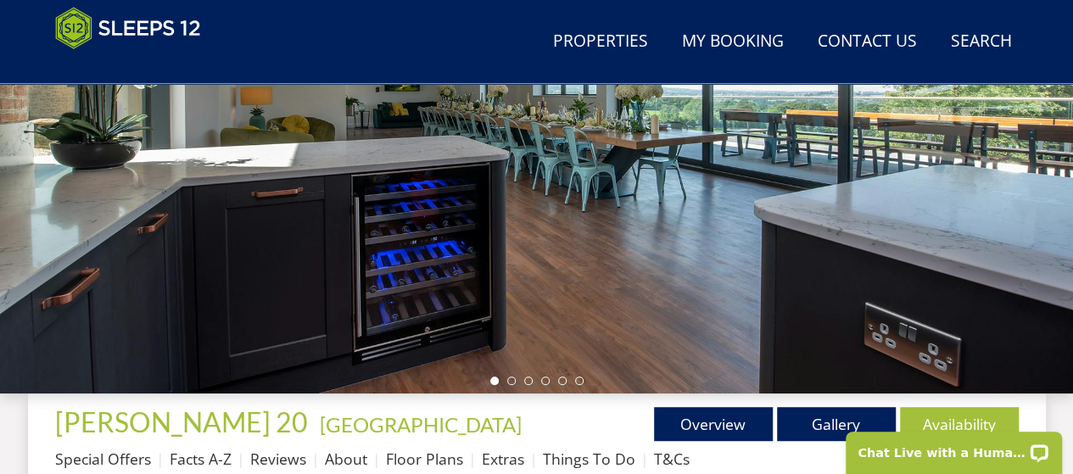
scroll to position [341, 0]
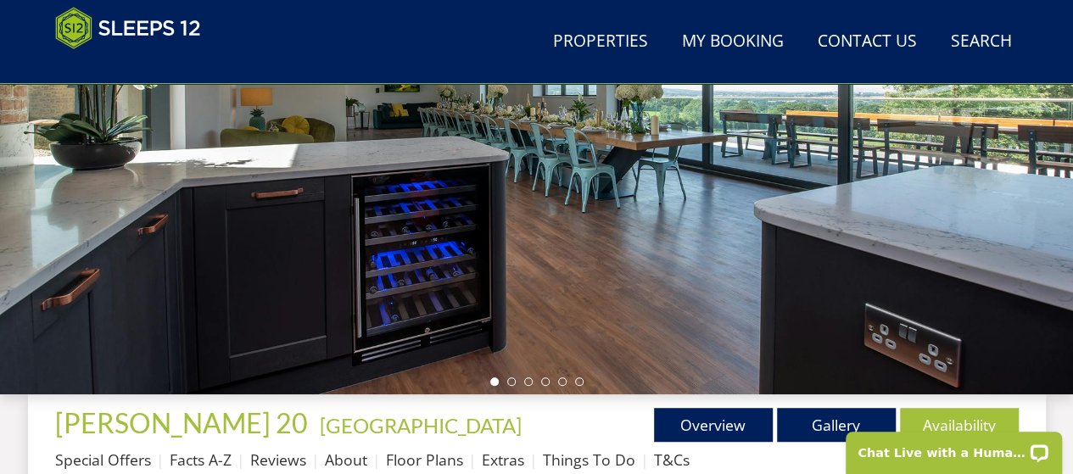
click at [702, 372] on div at bounding box center [536, 98] width 1073 height 594
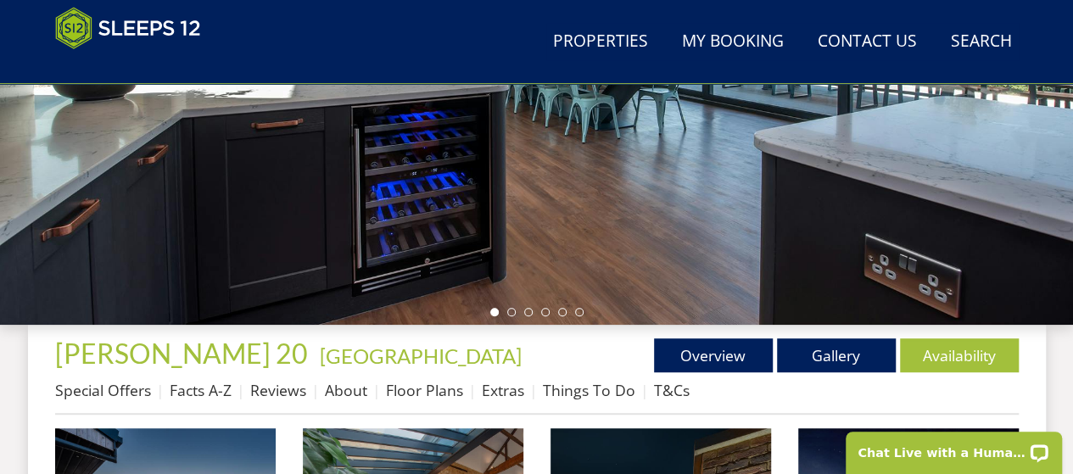
scroll to position [416, 0]
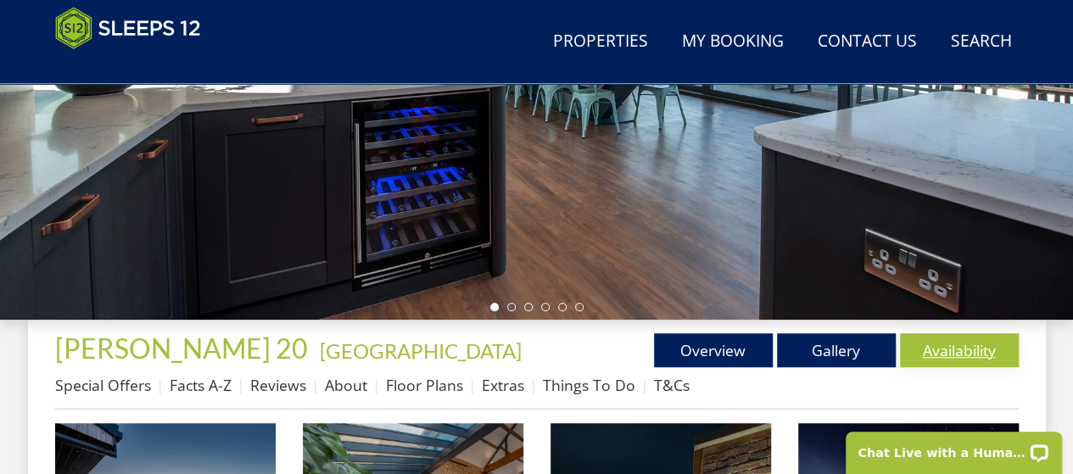
click at [960, 353] on link "Availability" at bounding box center [959, 350] width 119 height 34
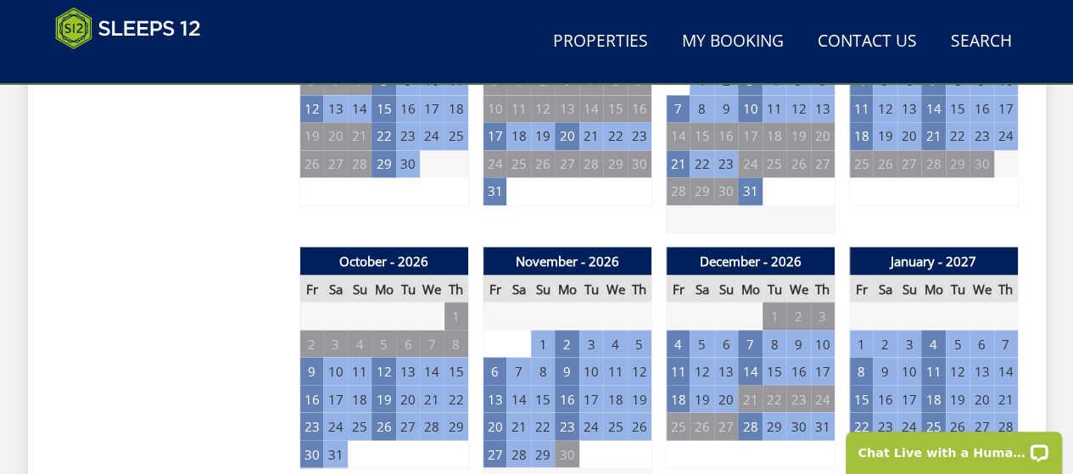
scroll to position [1393, 0]
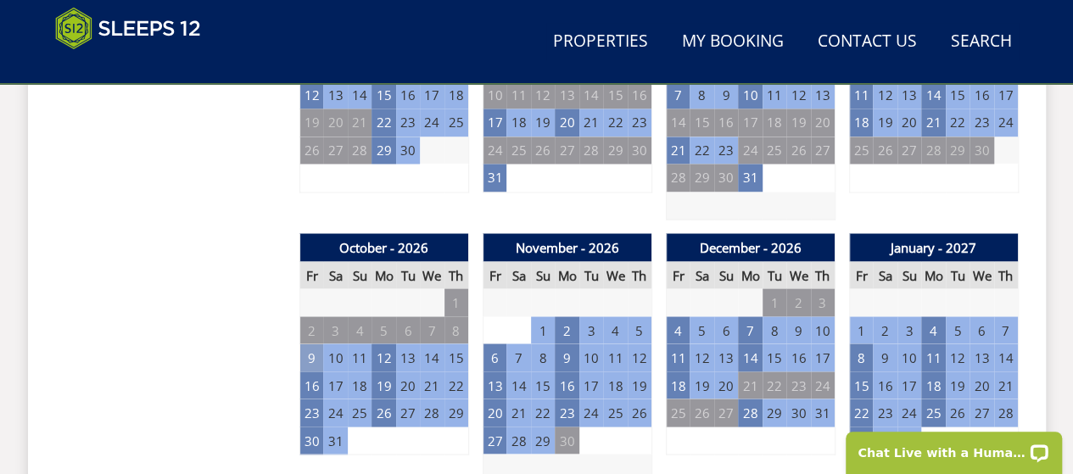
click at [315, 355] on td "9" at bounding box center [311, 357] width 24 height 28
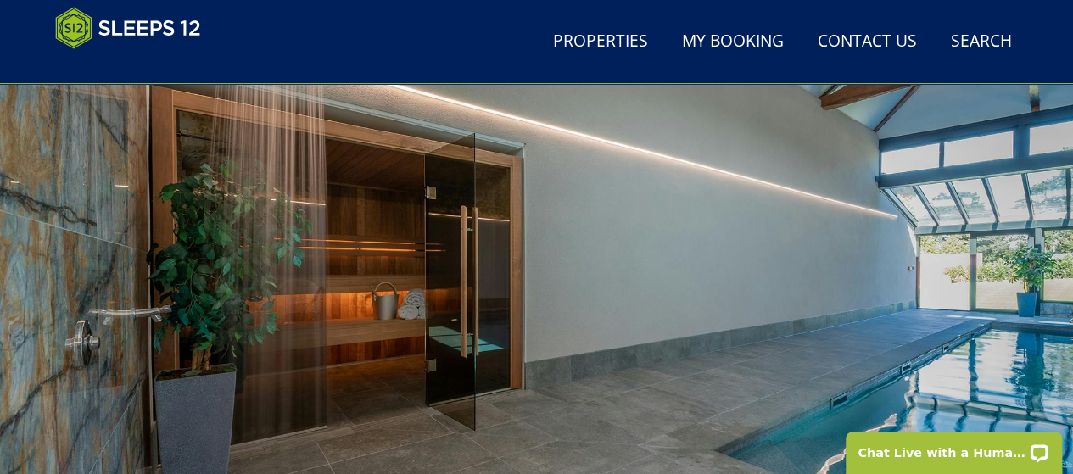
scroll to position [11, 0]
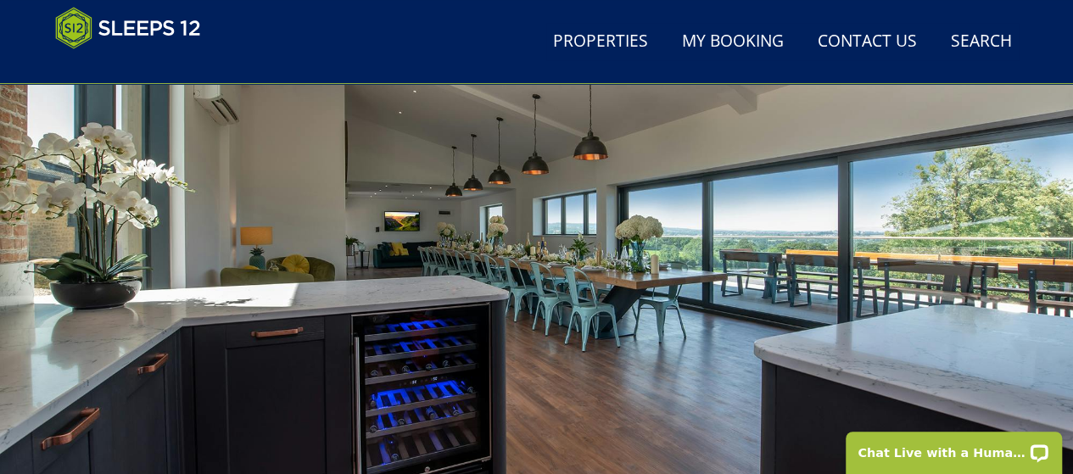
scroll to position [193, 0]
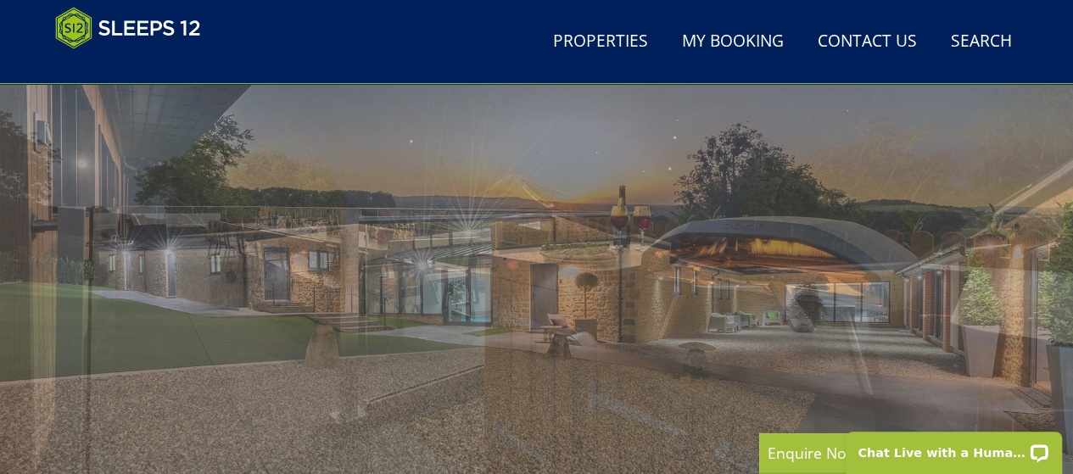
scroll to position [196, 0]
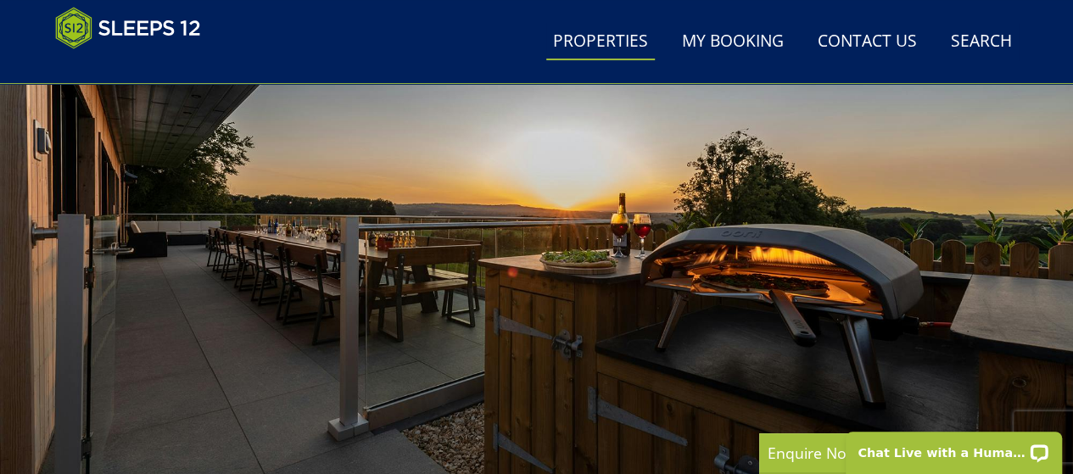
click at [594, 45] on link "Properties" at bounding box center [600, 42] width 109 height 38
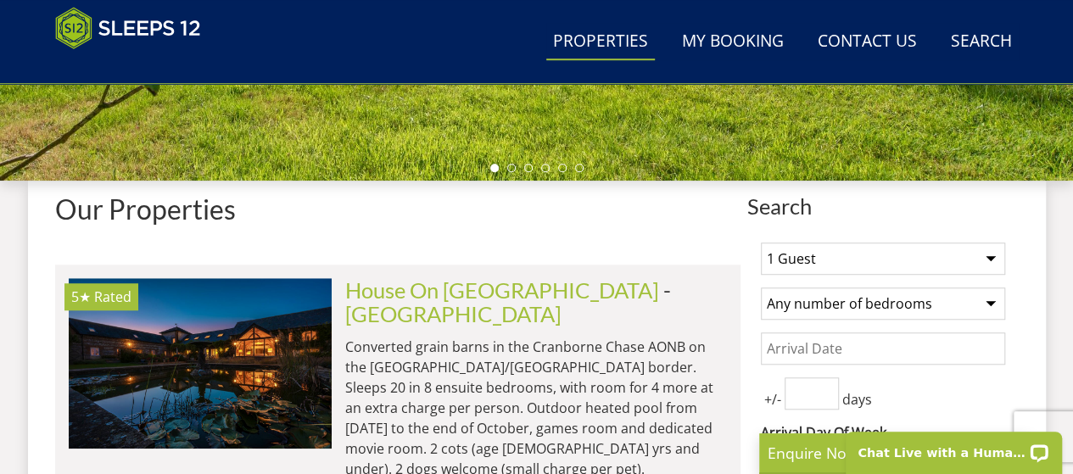
scroll to position [554, 0]
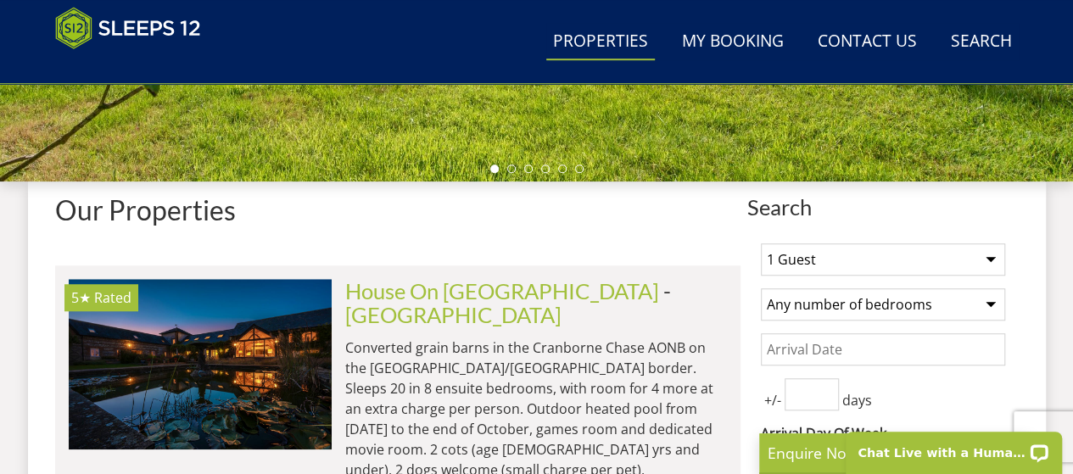
click at [851, 264] on select "1 Guest 2 Guests 3 Guests 4 Guests 5 Guests 6 Guests 7 Guests 8 Guests 9 Guests…" at bounding box center [883, 259] width 244 height 32
select select "15"
click at [761, 243] on select "1 Guest 2 Guests 3 Guests 4 Guests 5 Guests 6 Guests 7 Guests 8 Guests 9 Guests…" at bounding box center [883, 259] width 244 height 32
click at [831, 306] on select "Any number of bedrooms 4 Bedrooms 5 Bedrooms 6 Bedrooms 7 Bedrooms 8 Bedrooms 9…" at bounding box center [883, 304] width 244 height 32
select select "7"
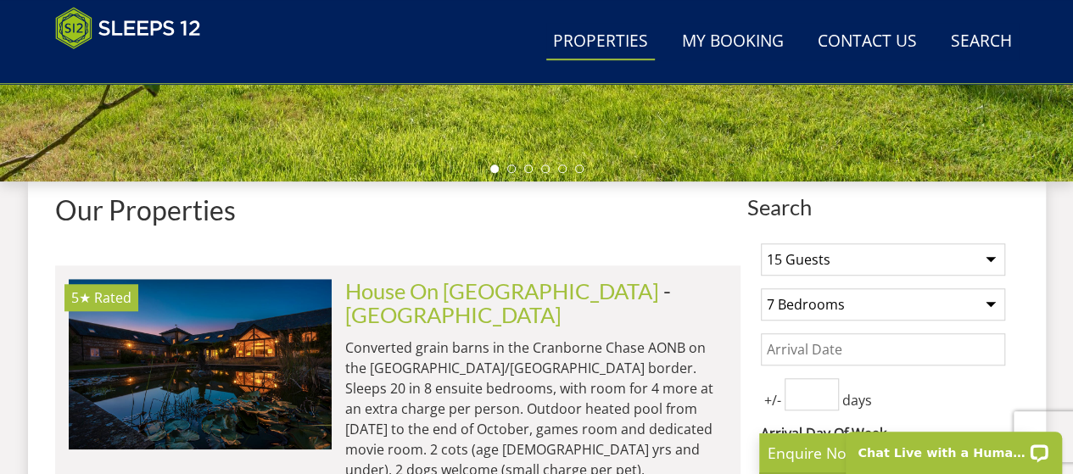
click at [761, 288] on select "Any number of bedrooms 4 Bedrooms 5 Bedrooms 6 Bedrooms 7 Bedrooms 8 Bedrooms 9…" at bounding box center [883, 304] width 244 height 32
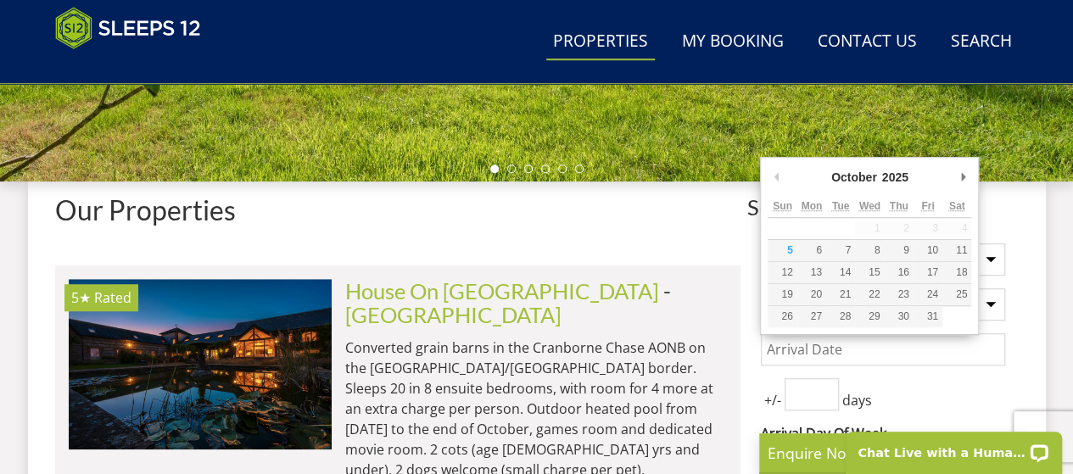
click at [807, 340] on input "Date" at bounding box center [883, 349] width 244 height 32
type input "09/10/2026"
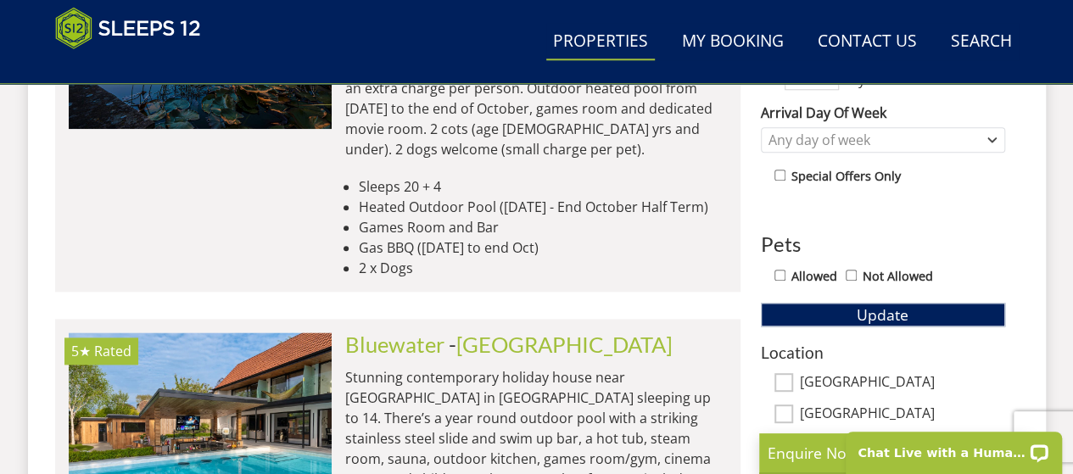
scroll to position [874, 0]
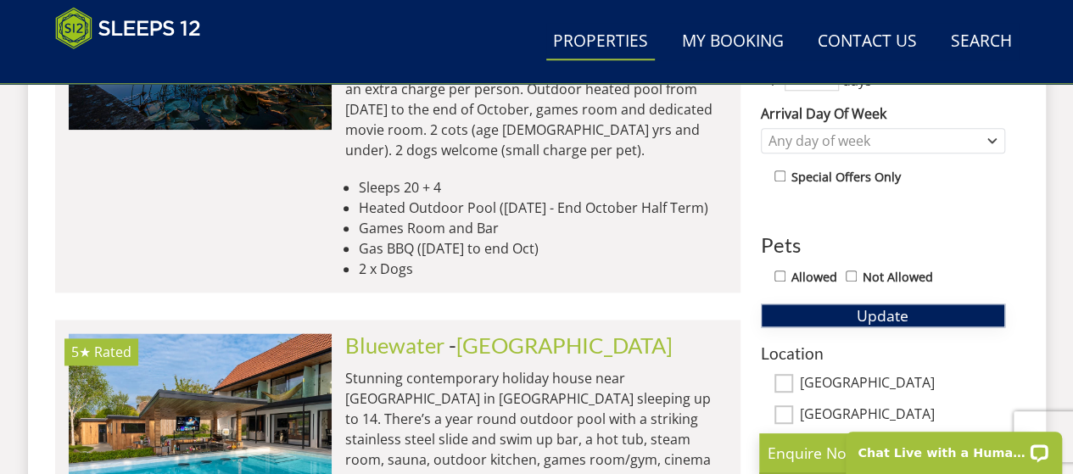
click at [865, 306] on span "Update" at bounding box center [883, 315] width 52 height 20
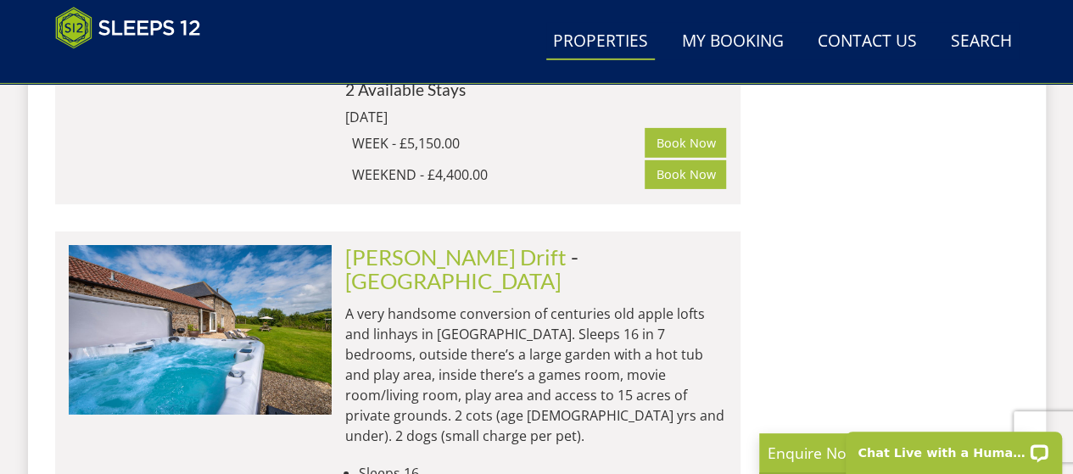
scroll to position [2658, 0]
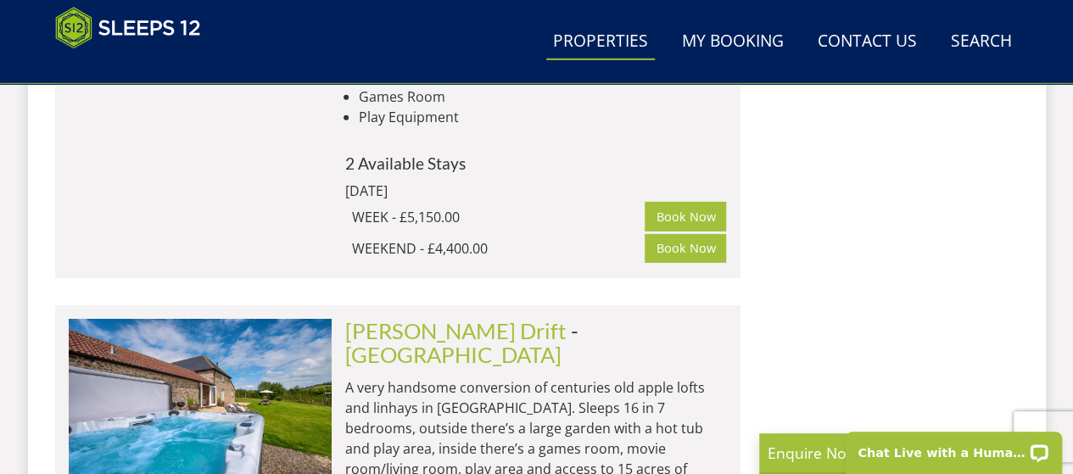
click at [480, 377] on p "A very handsome conversion of centuries old apple lofts and linhays in Devon. S…" at bounding box center [536, 448] width 382 height 142
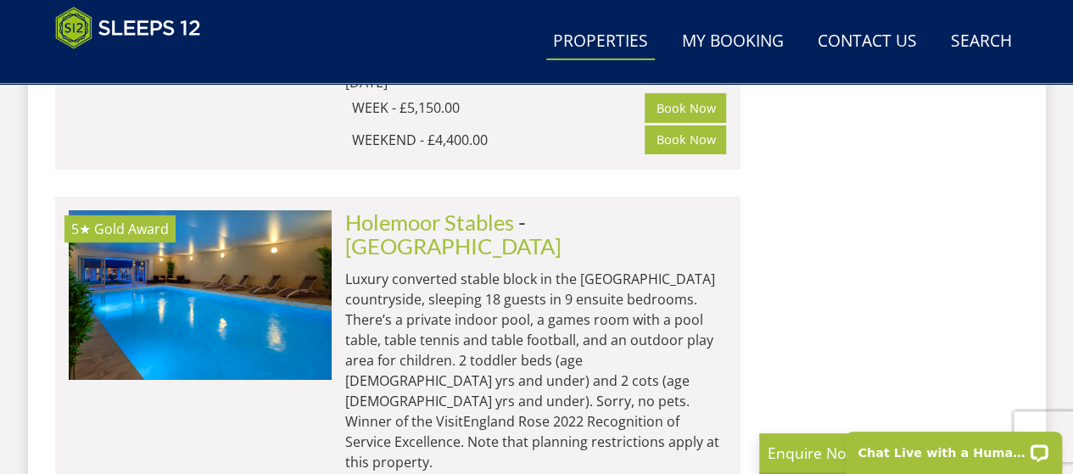
scroll to position [6165, 0]
